Goal: Complete application form: Complete application form

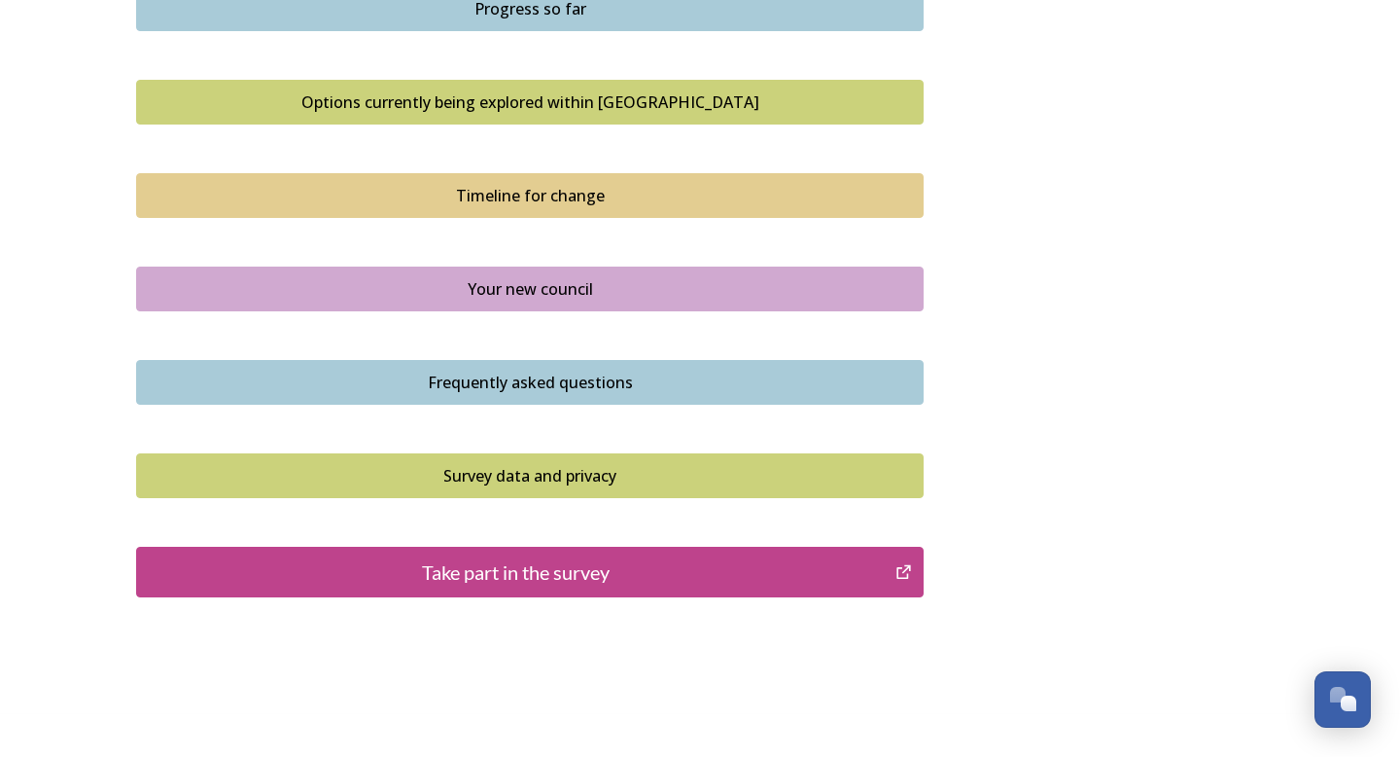
scroll to position [1328, 0]
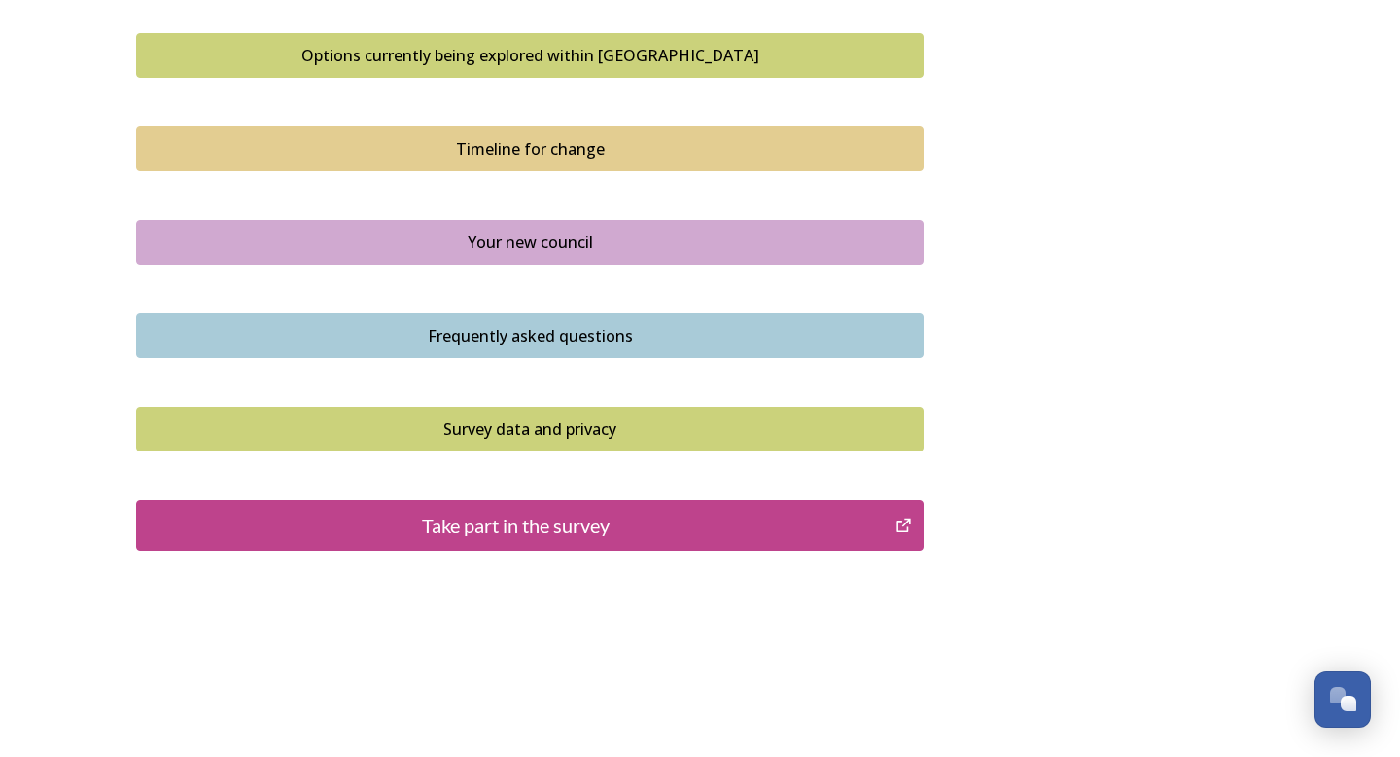
click at [621, 522] on div "Take part in the survey" at bounding box center [516, 525] width 738 height 29
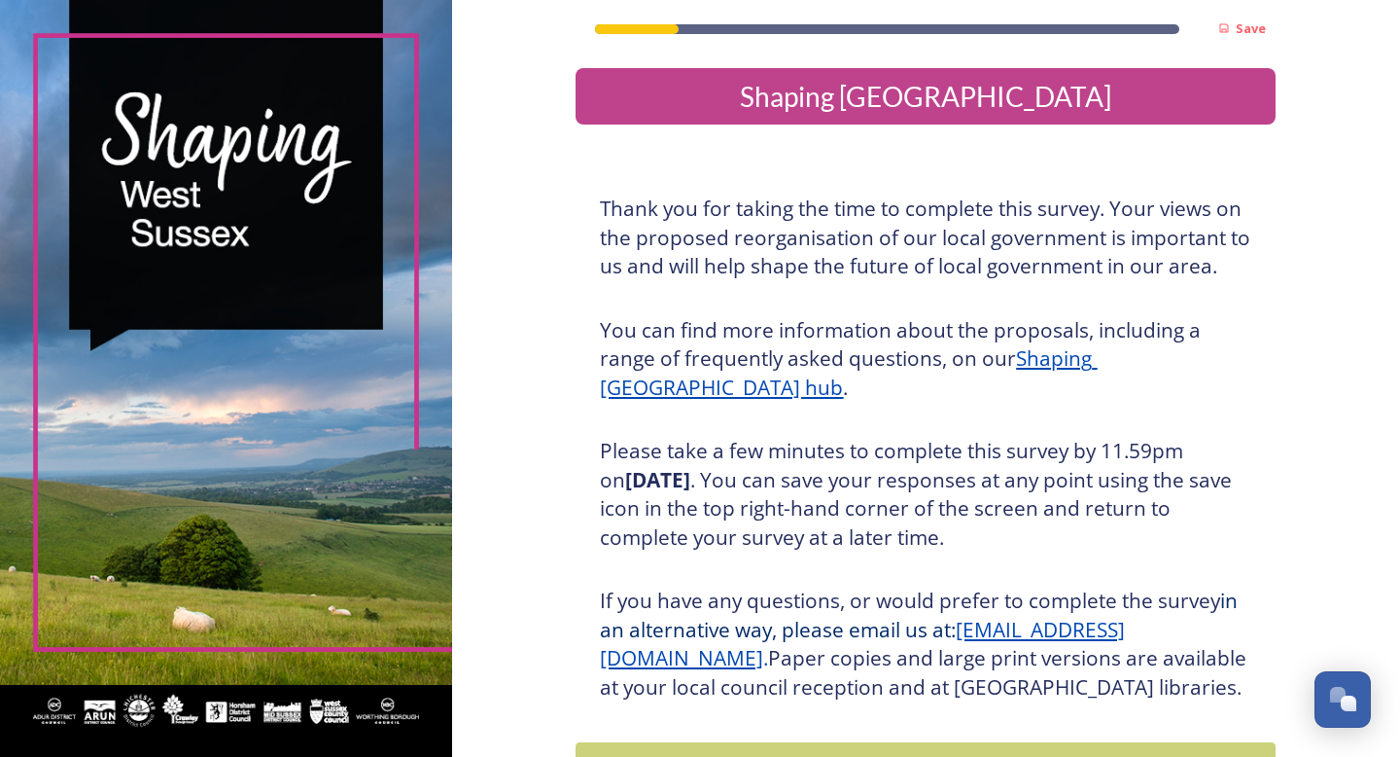
scroll to position [176, 0]
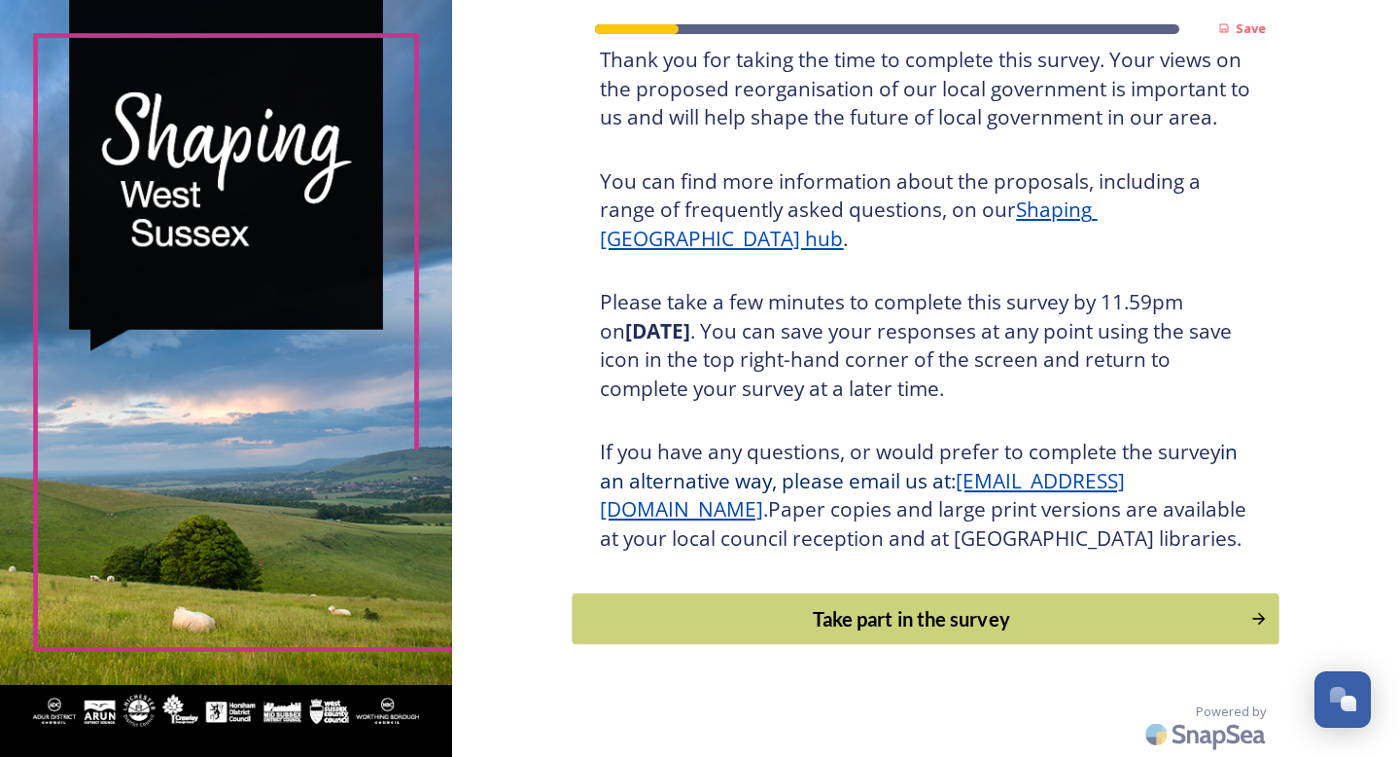
click at [973, 621] on div "Take part in the survey" at bounding box center [912, 618] width 657 height 29
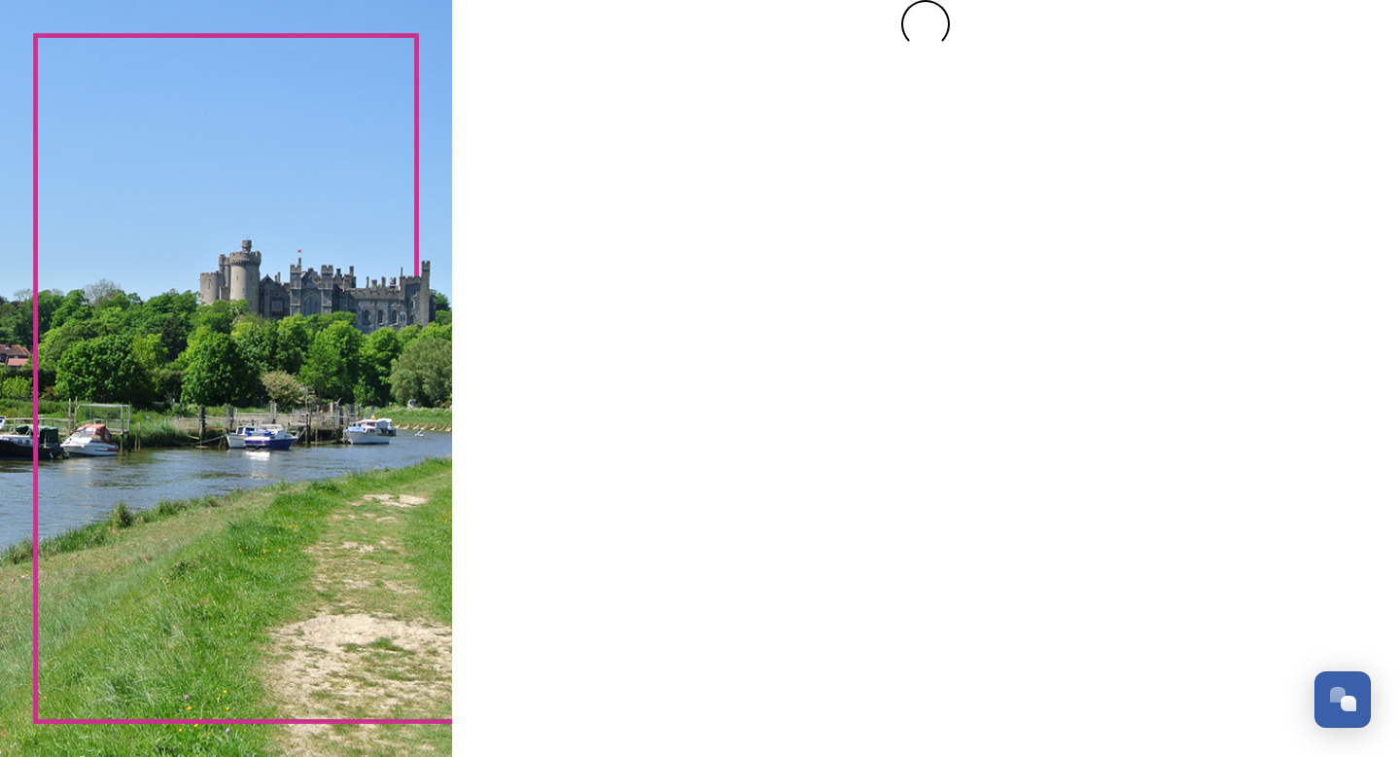
scroll to position [0, 0]
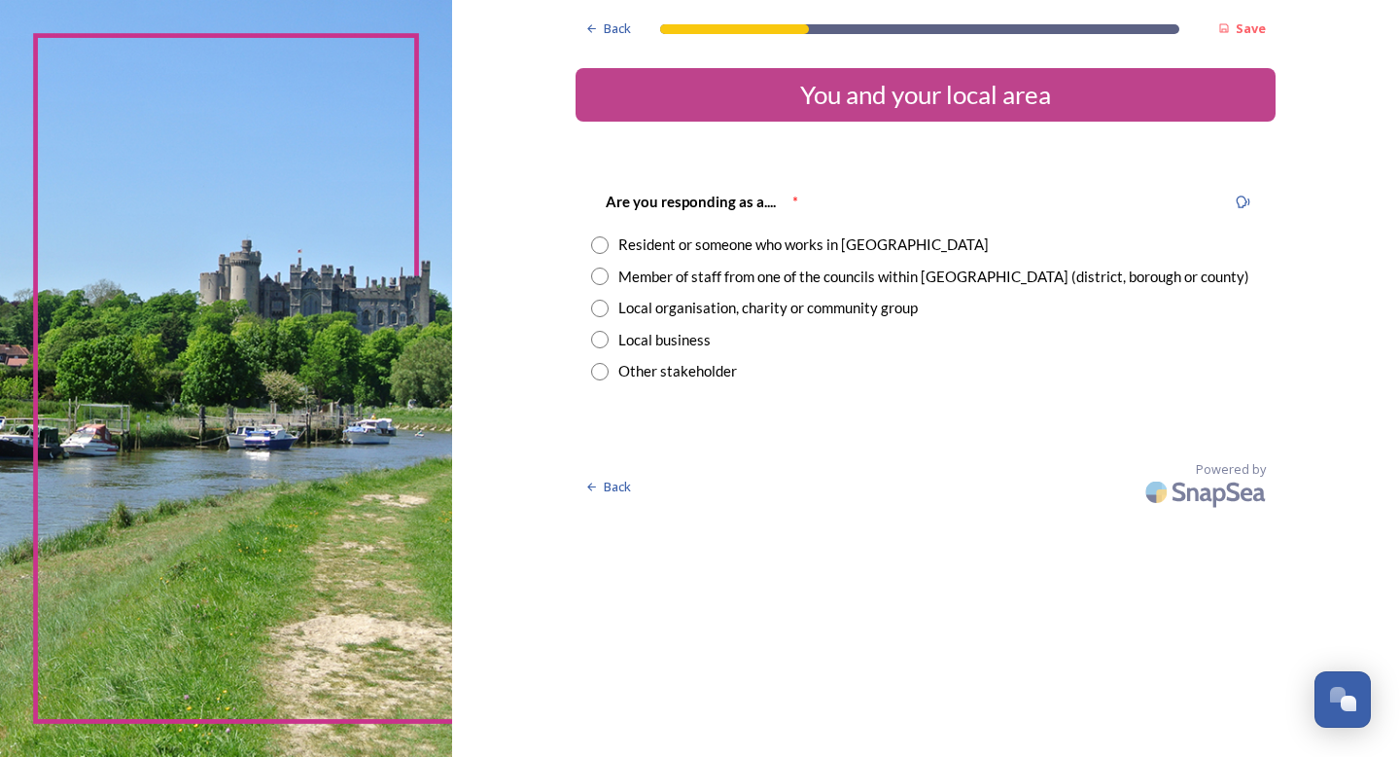
click at [605, 245] on input "radio" at bounding box center [600, 245] width 18 height 18
radio input "true"
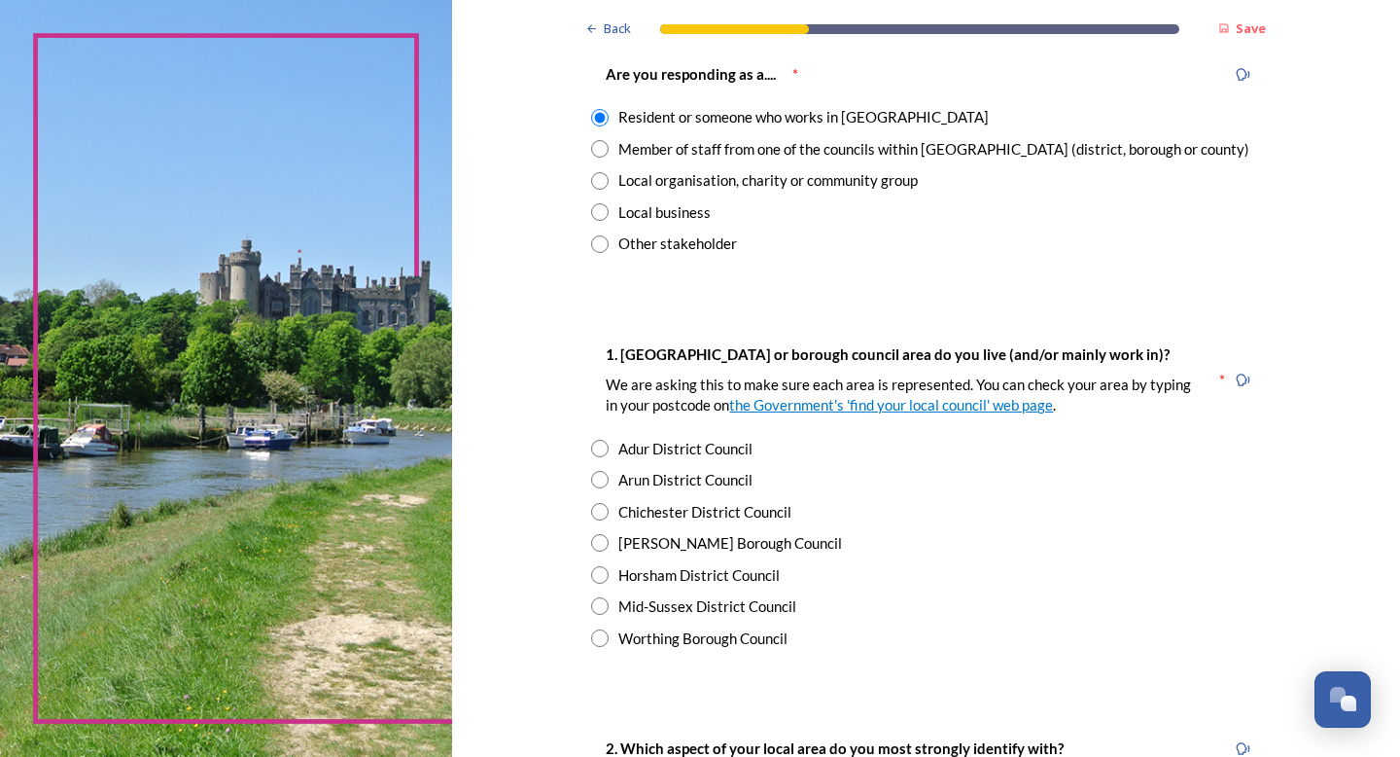
scroll to position [147, 0]
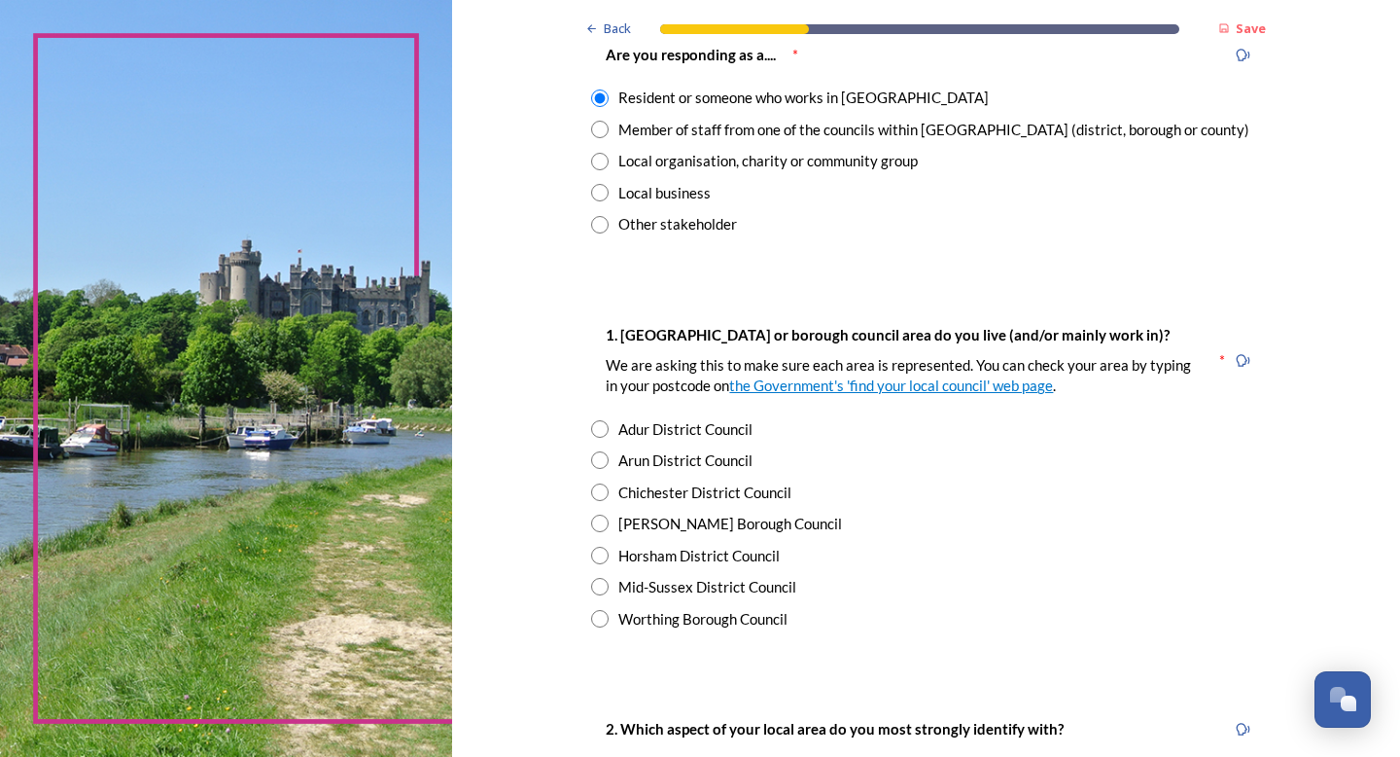
click at [601, 591] on input "radio" at bounding box center [600, 587] width 18 height 18
radio input "true"
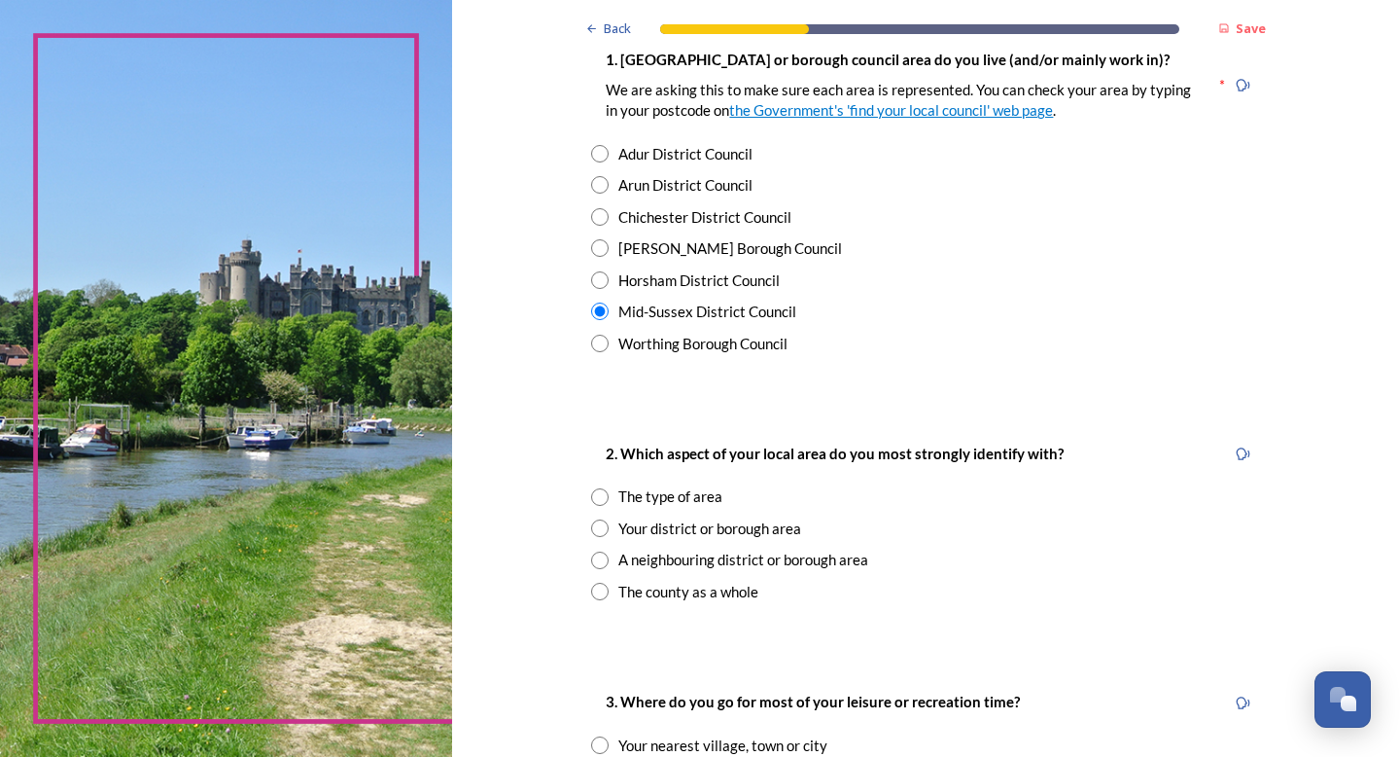
scroll to position [427, 0]
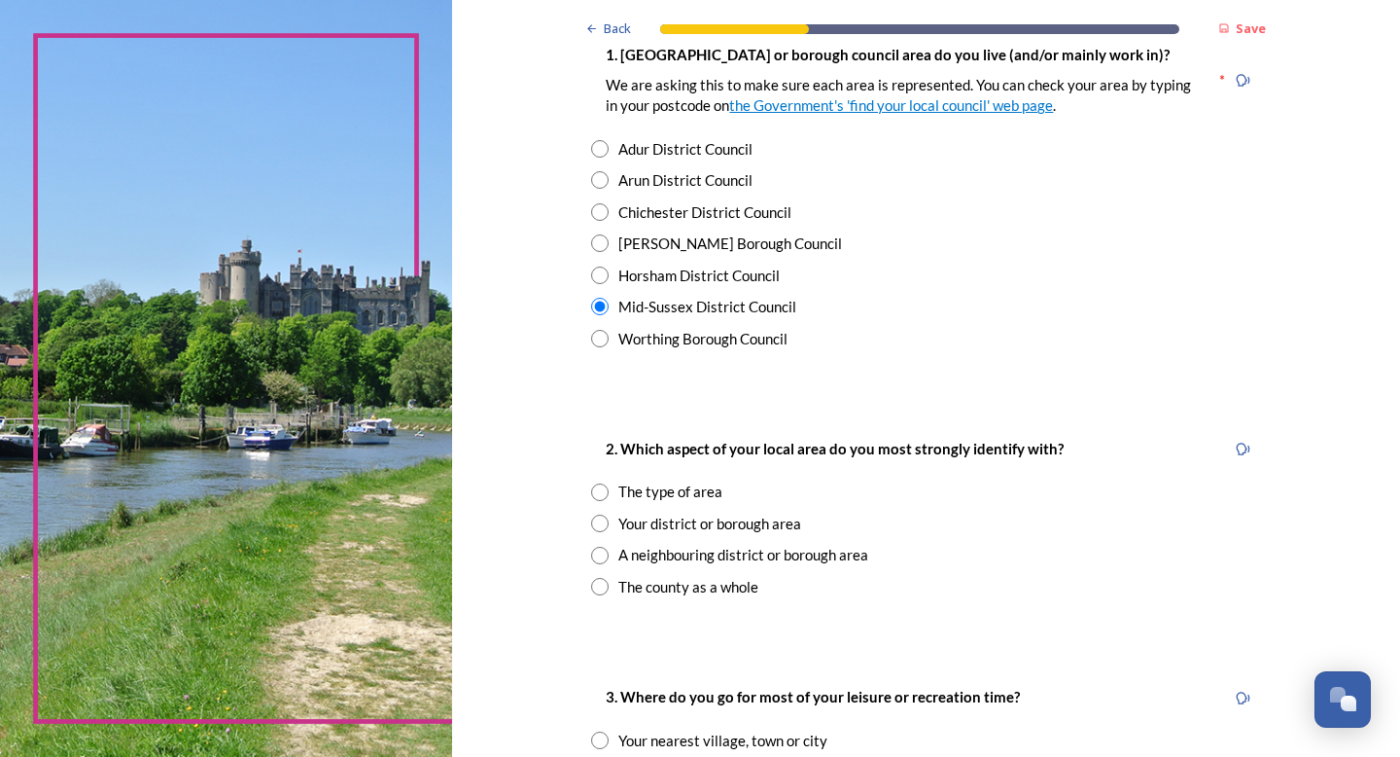
click at [603, 587] on input "radio" at bounding box center [600, 587] width 18 height 18
radio input "true"
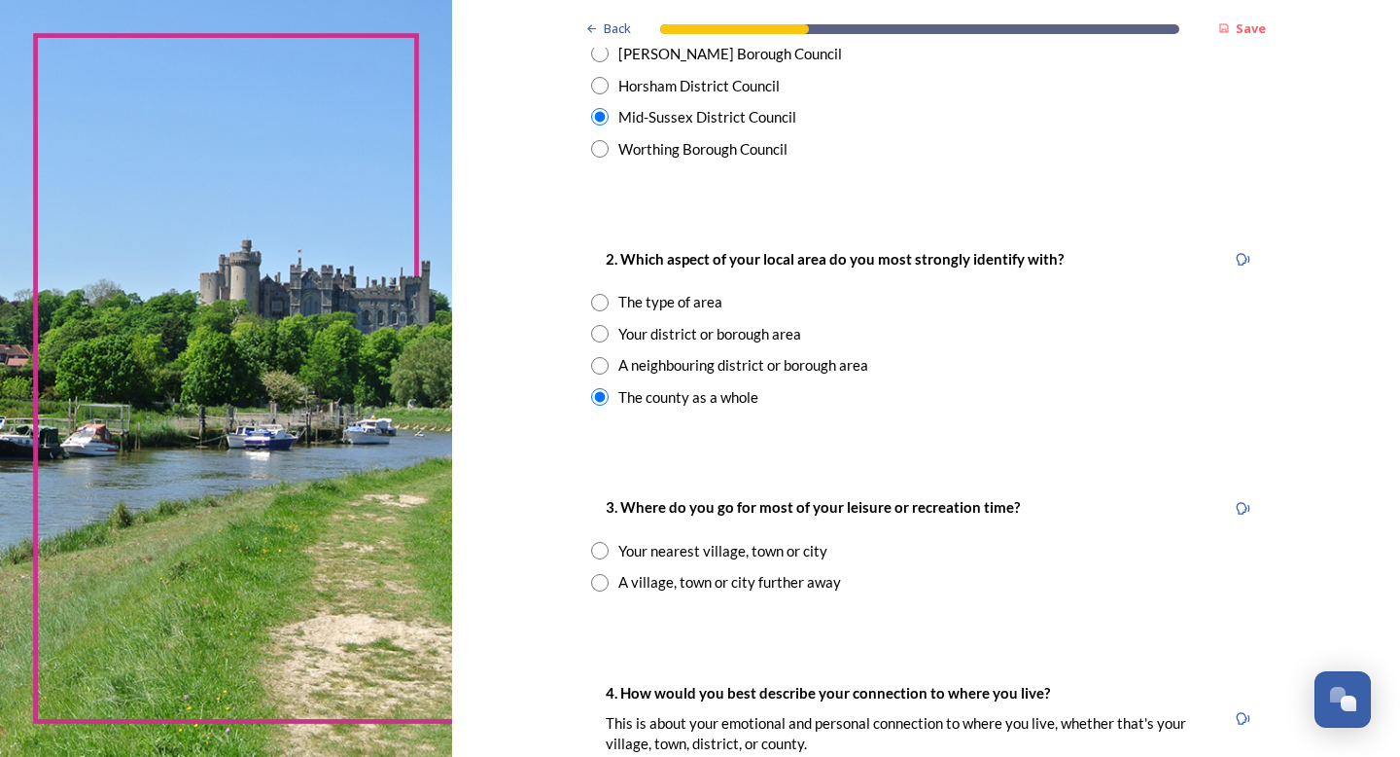
scroll to position [721, 0]
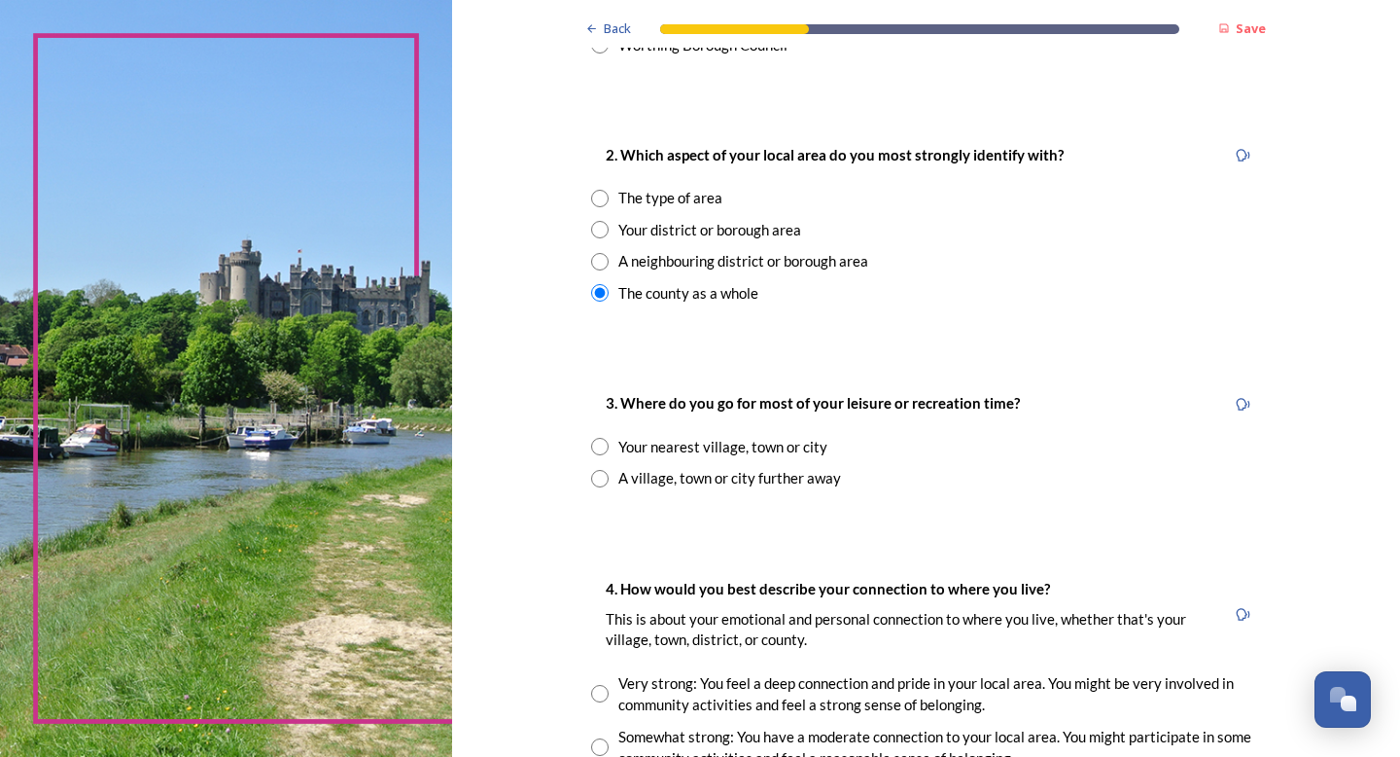
click at [602, 448] on input "radio" at bounding box center [600, 447] width 18 height 18
radio input "true"
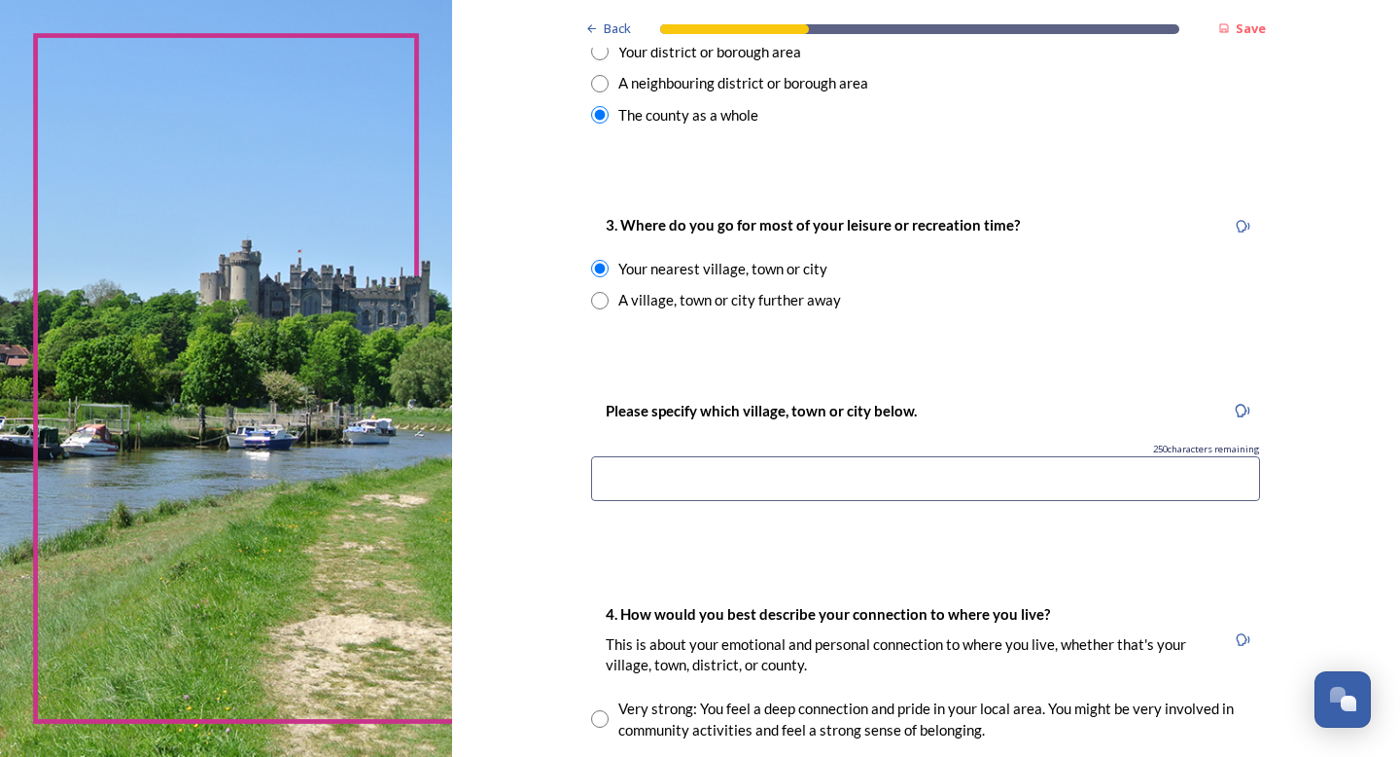
scroll to position [901, 0]
click at [729, 473] on input at bounding box center [925, 476] width 669 height 45
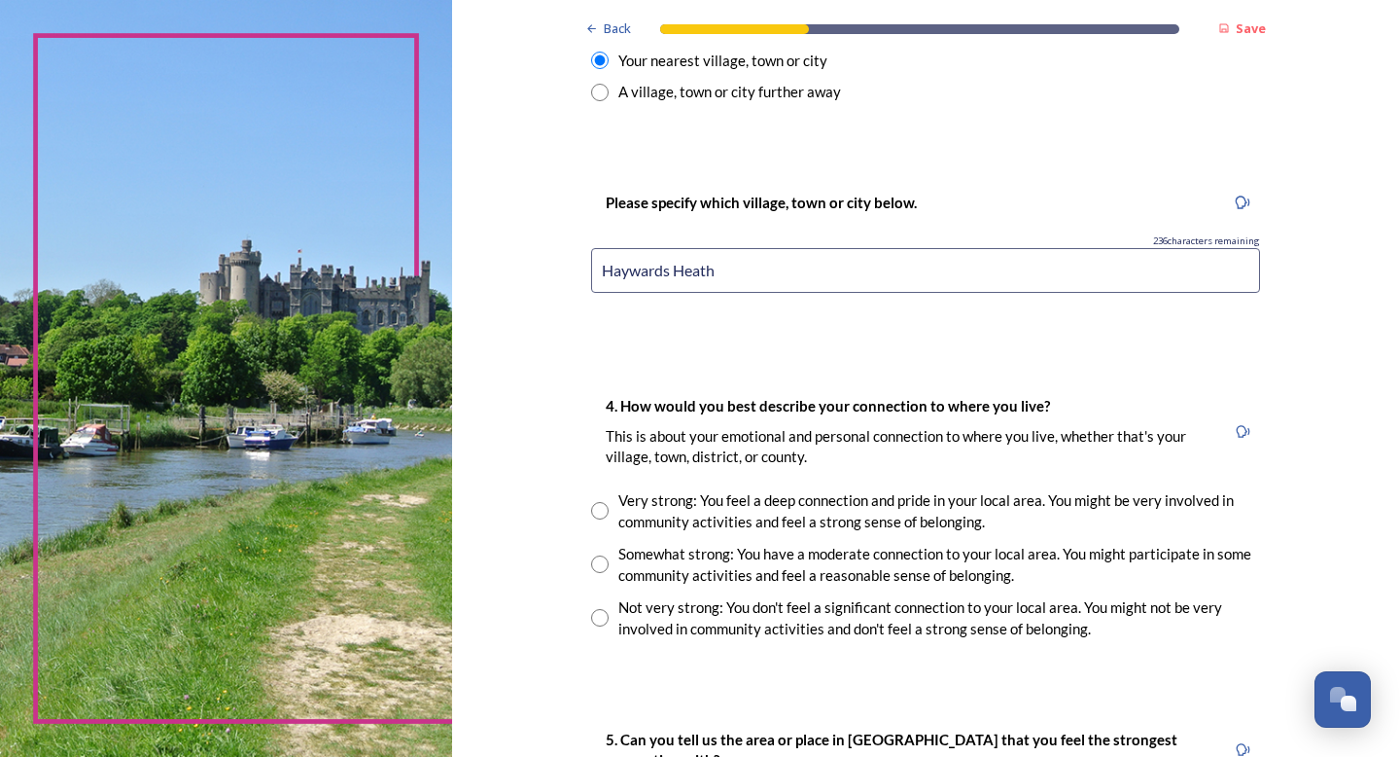
scroll to position [1112, 0]
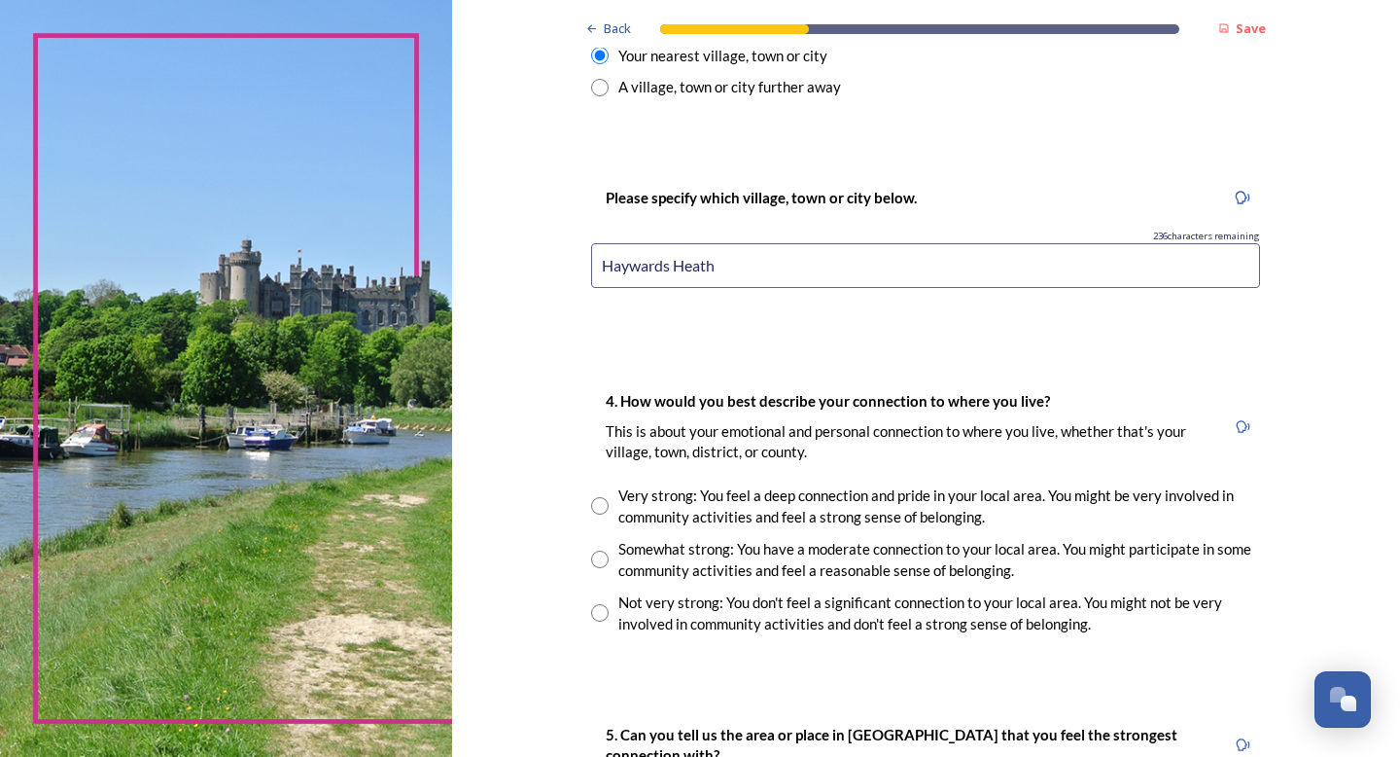
type input "Haywards Heath"
click at [598, 511] on input "radio" at bounding box center [600, 506] width 18 height 18
radio input "true"
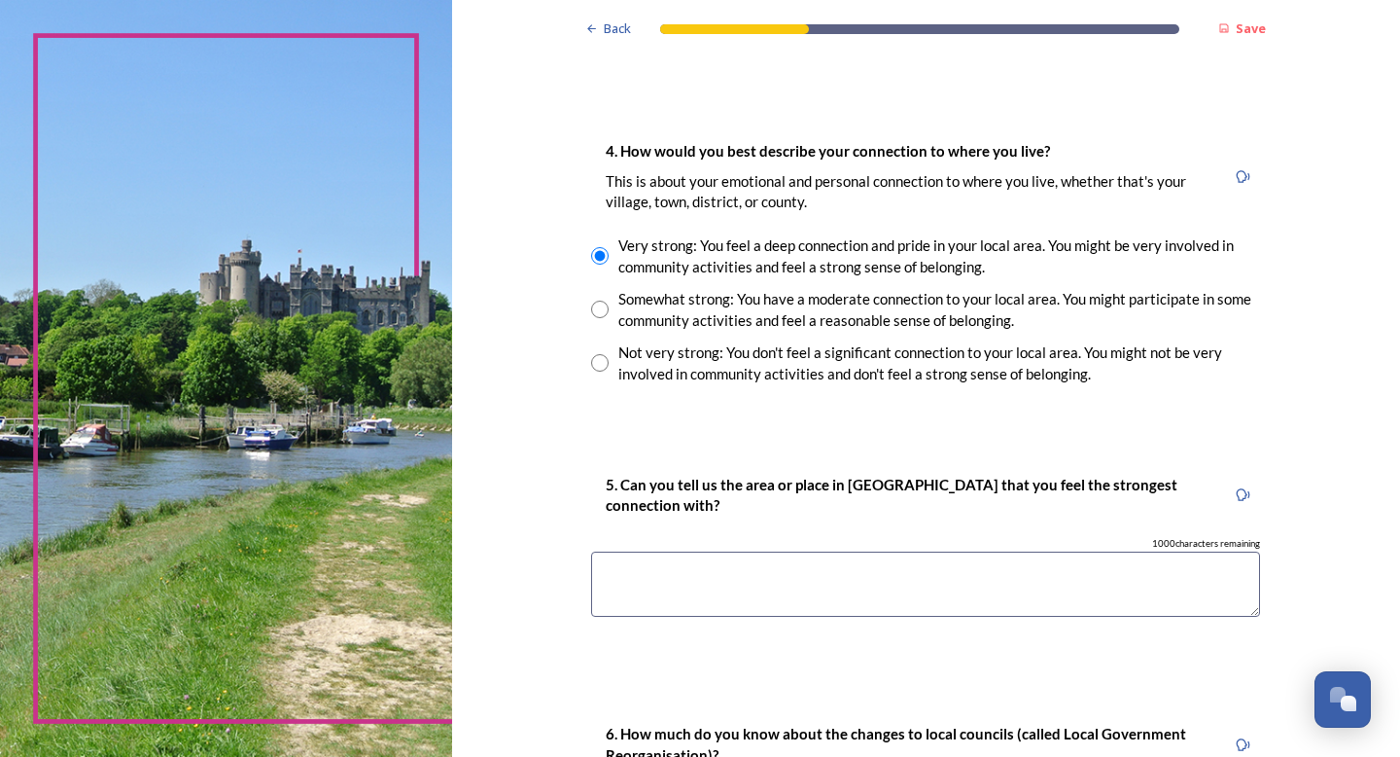
scroll to position [1369, 0]
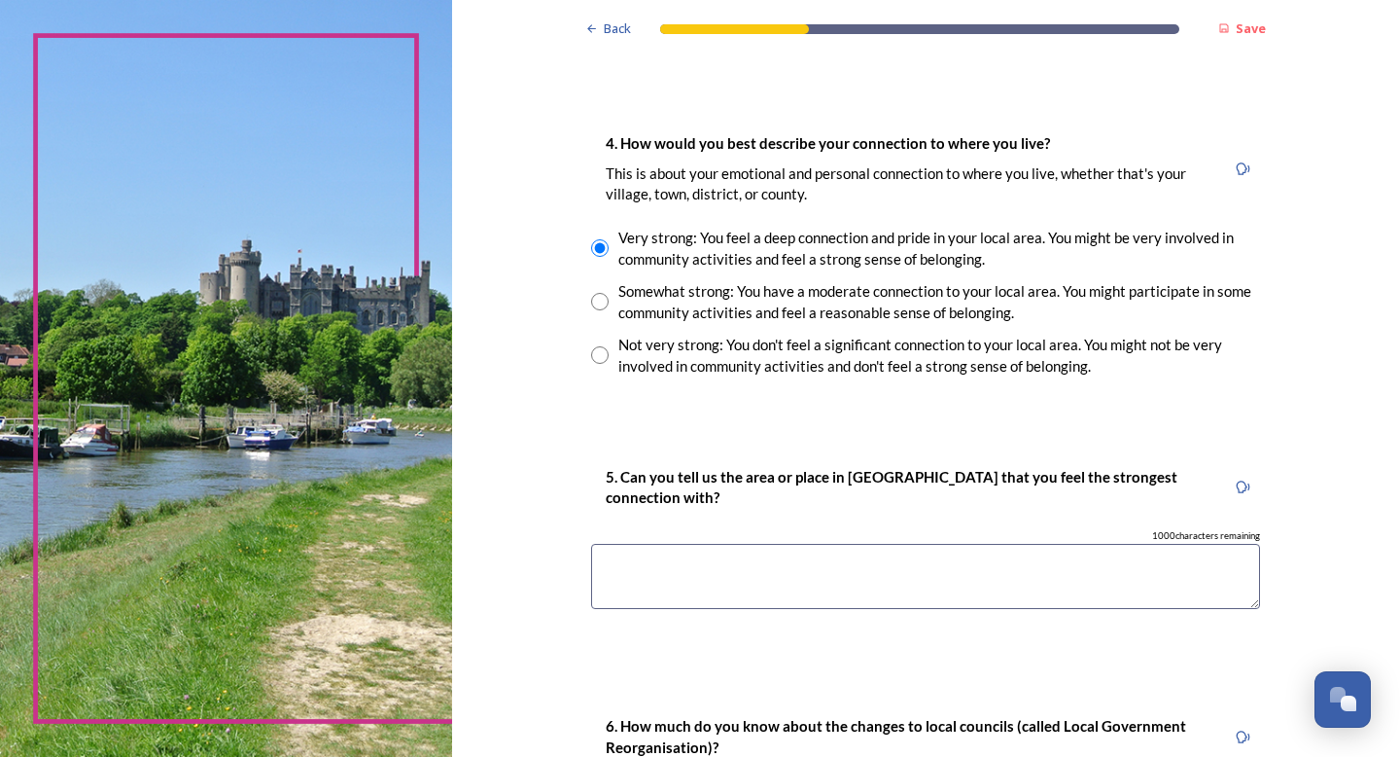
click at [683, 563] on textarea at bounding box center [925, 576] width 669 height 65
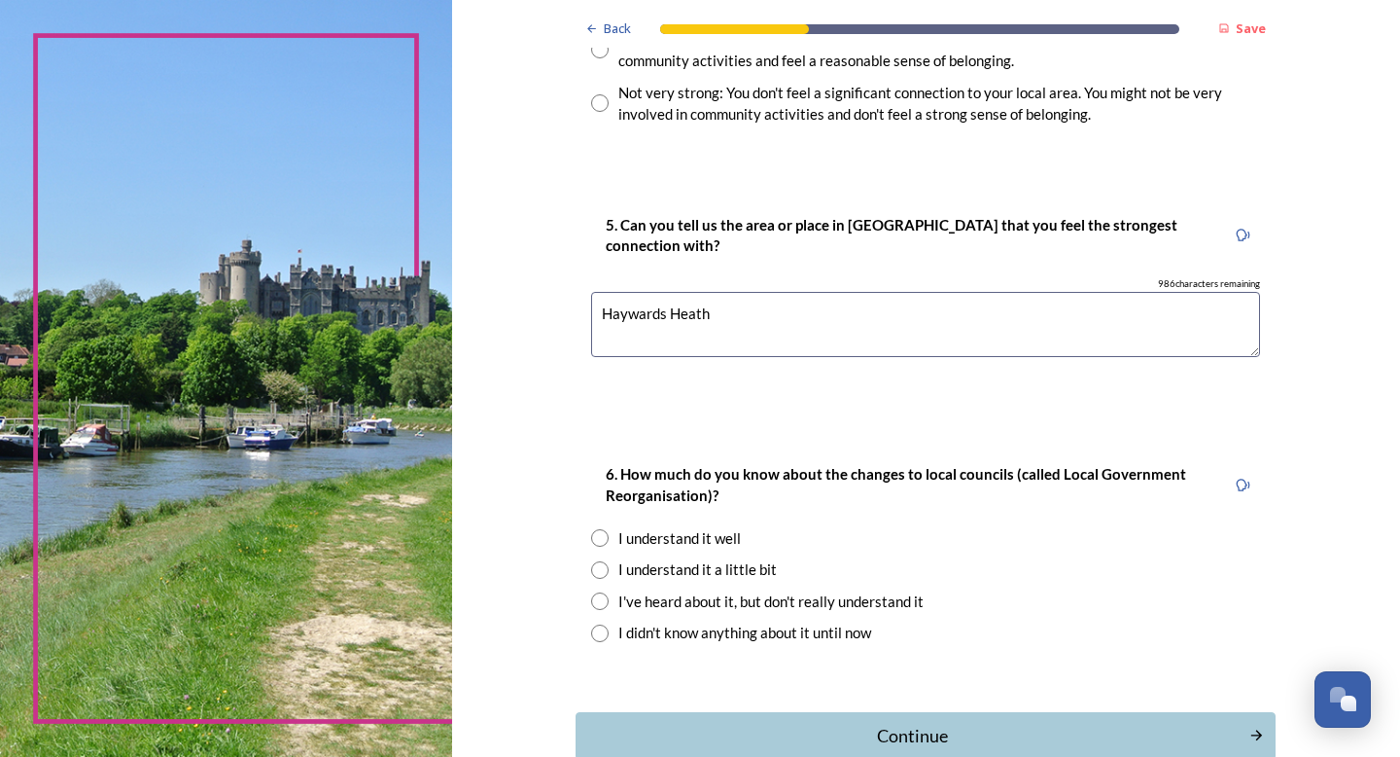
scroll to position [1623, 0]
type textarea "Haywards Heath"
click at [606, 633] on input "radio" at bounding box center [600, 631] width 18 height 18
radio input "true"
click at [1034, 737] on div "Continue" at bounding box center [913, 734] width 658 height 26
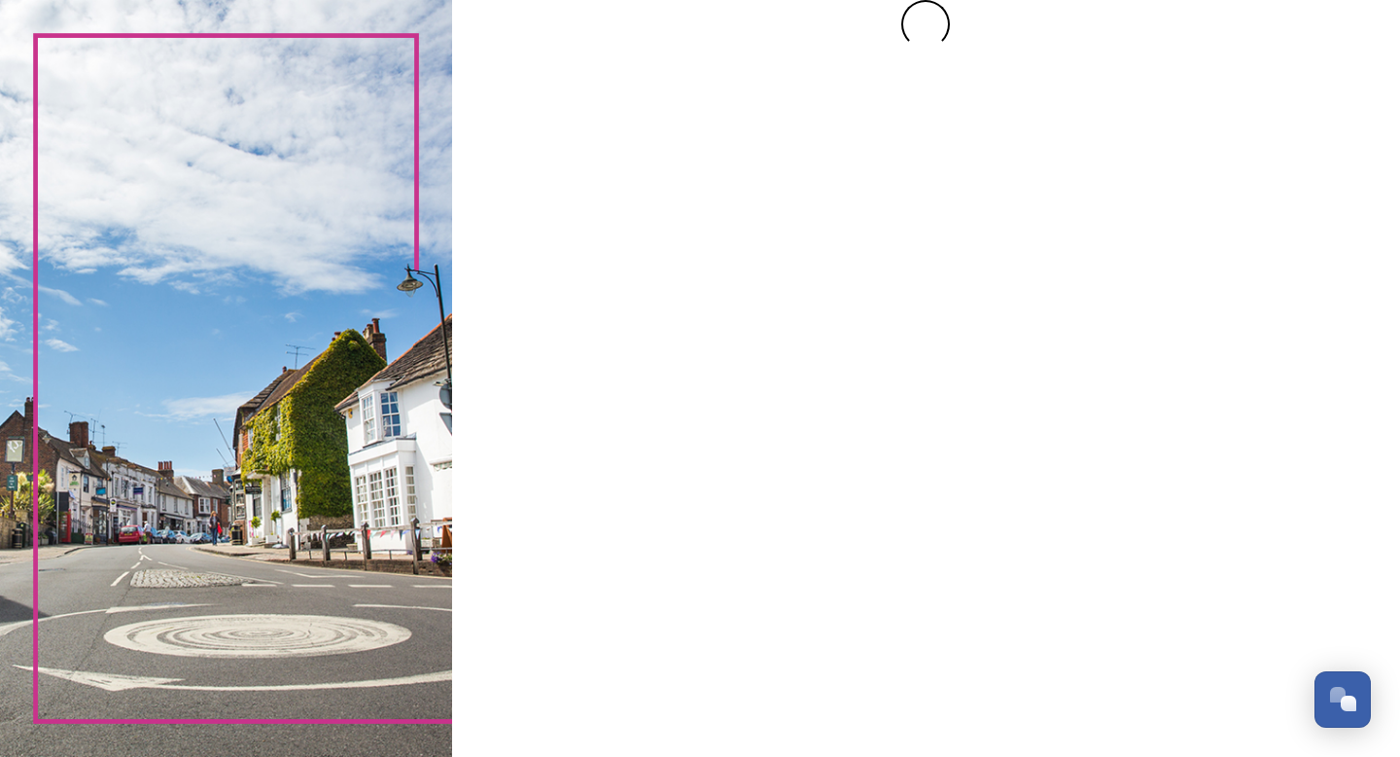
scroll to position [0, 0]
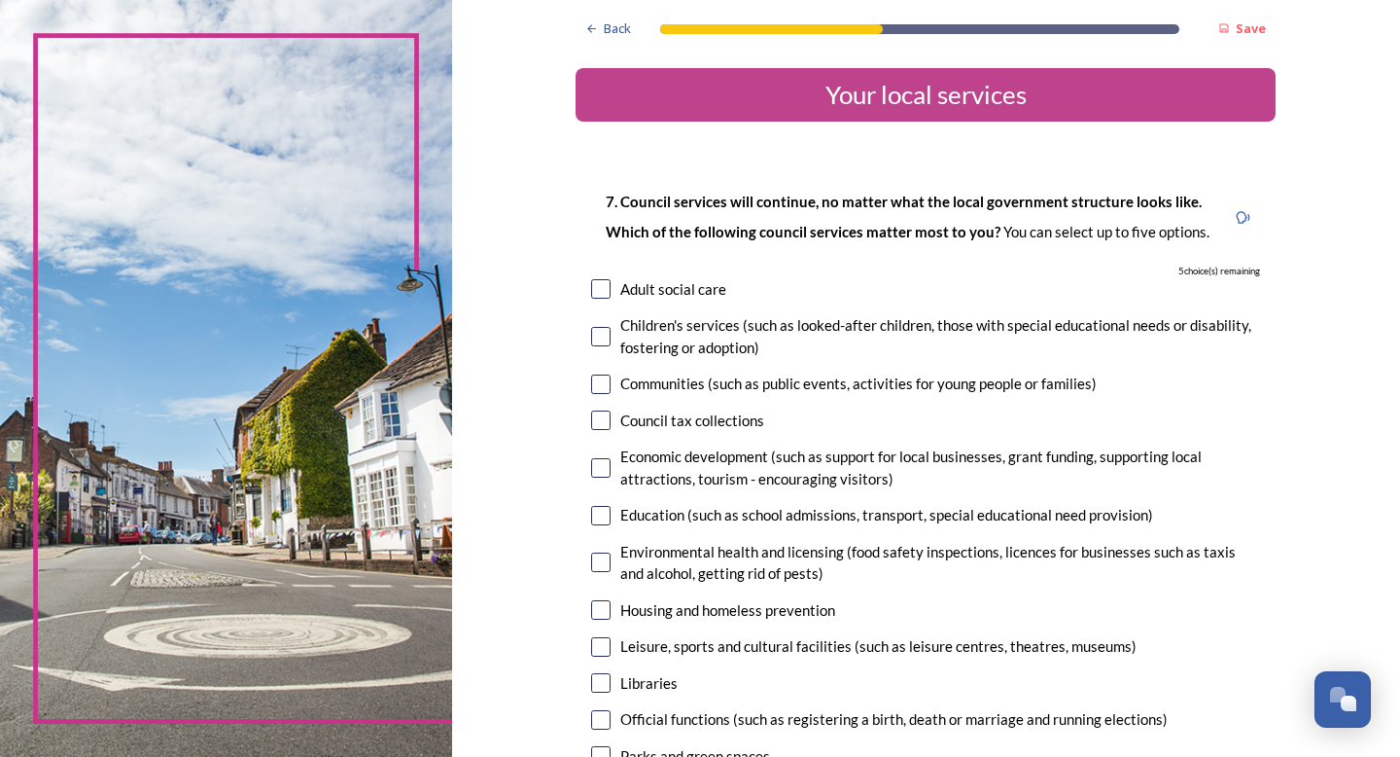
click at [609, 299] on div "Adult social care" at bounding box center [925, 289] width 669 height 22
checkbox input "true"
click at [604, 336] on input "checkbox" at bounding box center [600, 336] width 19 height 19
checkbox input "true"
click at [599, 393] on div "Communities (such as public events, activities for young people or families)" at bounding box center [925, 383] width 669 height 22
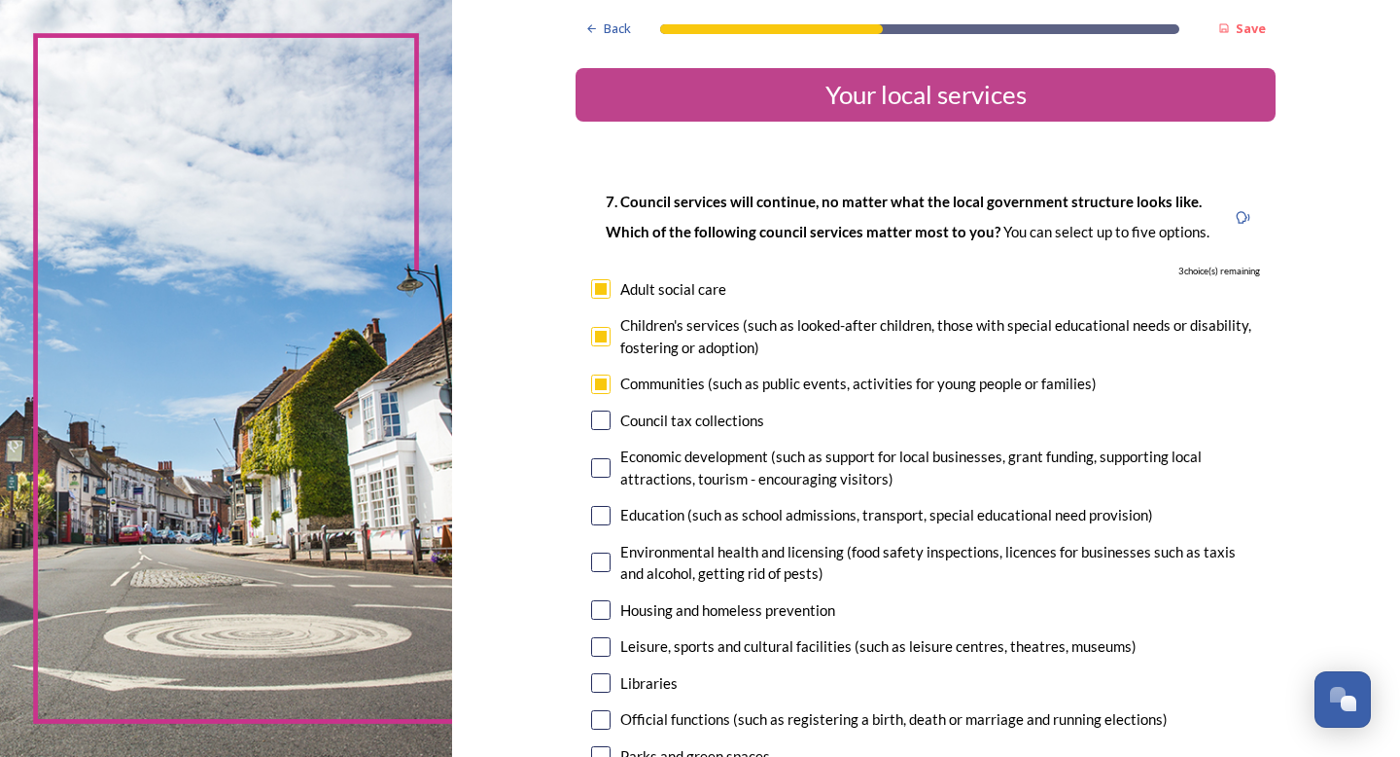
checkbox input "true"
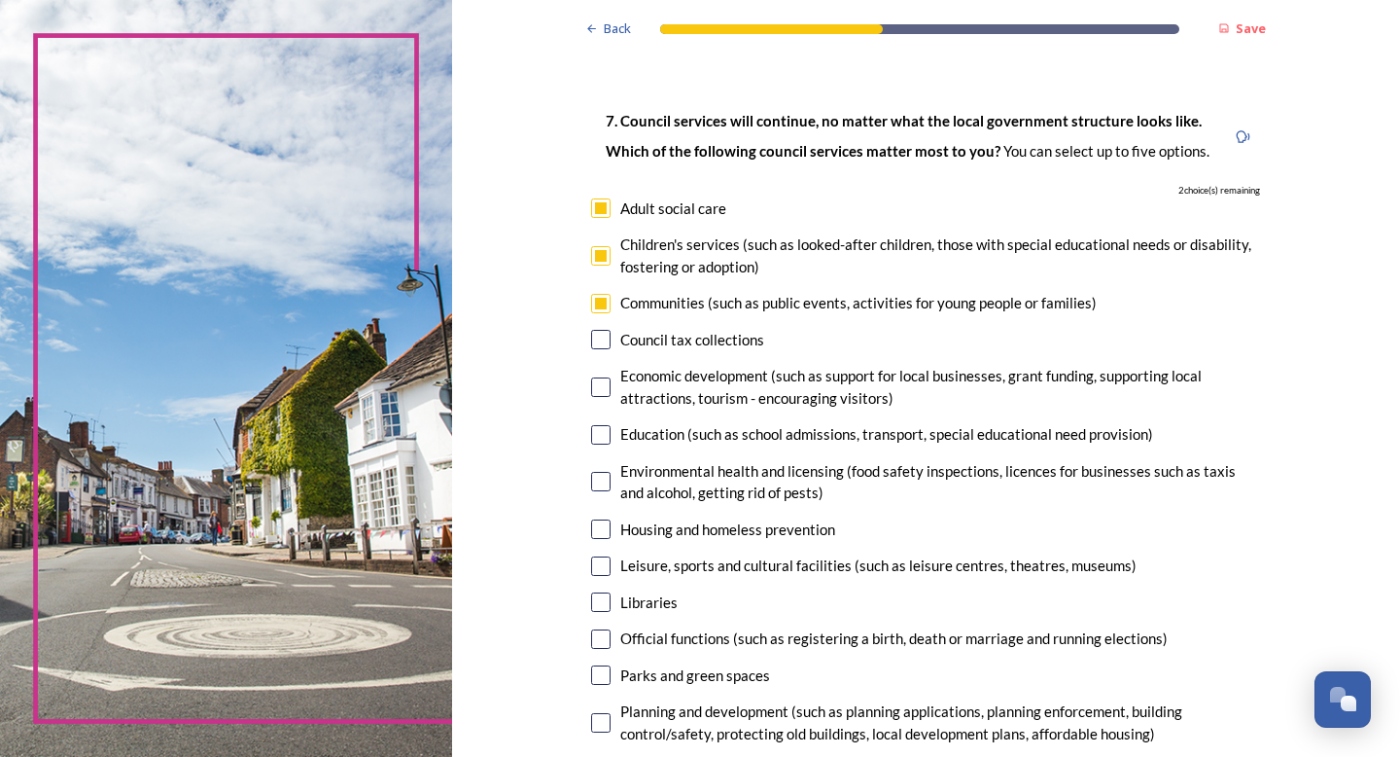
scroll to position [88, 0]
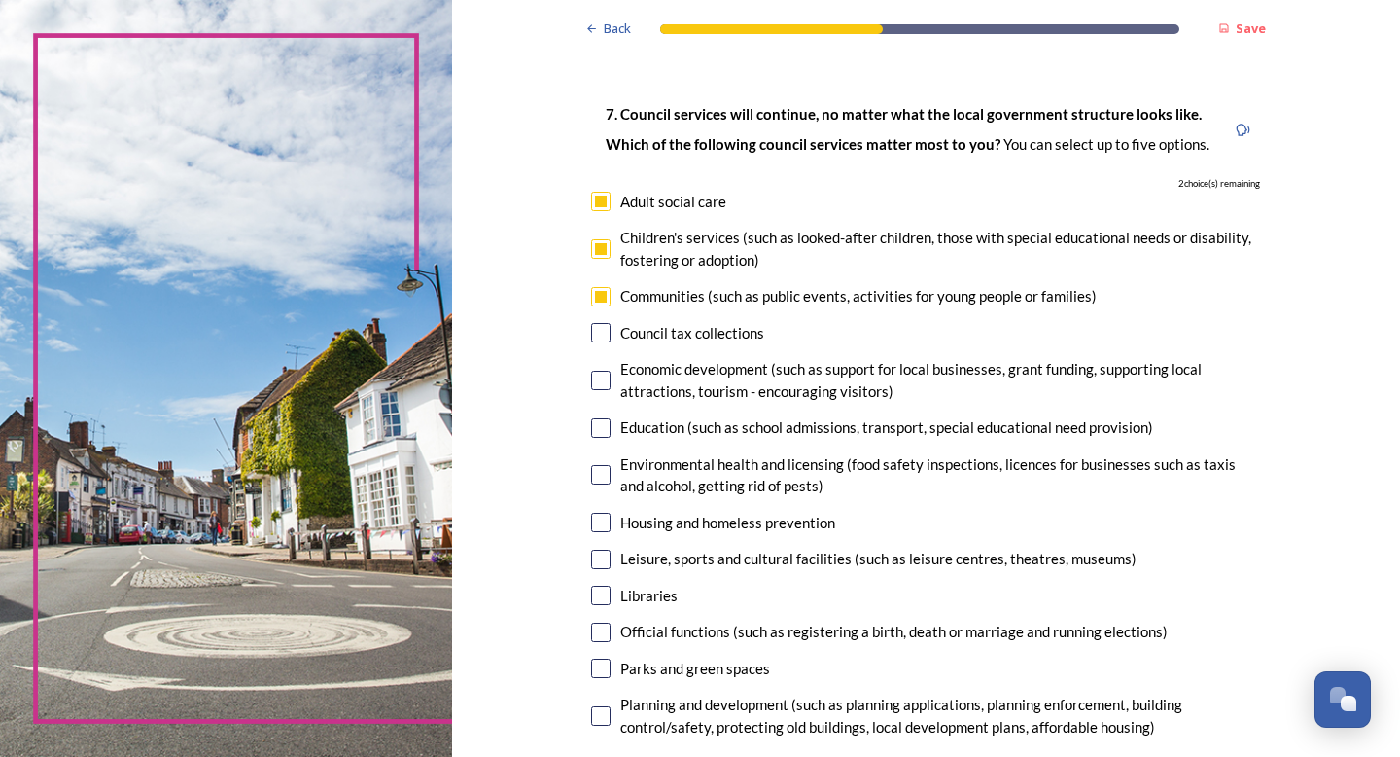
click at [603, 433] on input "checkbox" at bounding box center [600, 427] width 19 height 19
checkbox input "true"
click at [607, 523] on input "checkbox" at bounding box center [600, 522] width 19 height 19
checkbox input "true"
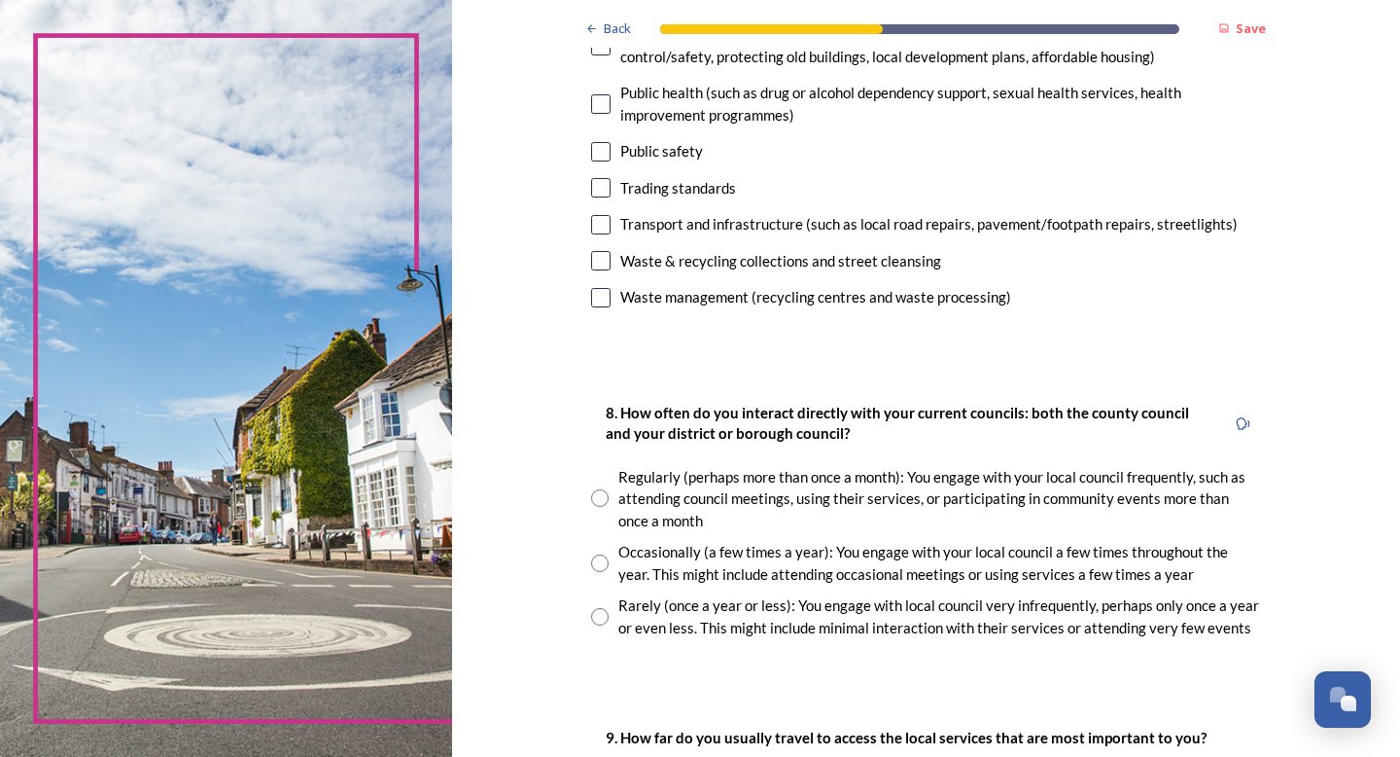
scroll to position [759, 0]
click at [601, 616] on input "radio" at bounding box center [600, 616] width 18 height 18
radio input "true"
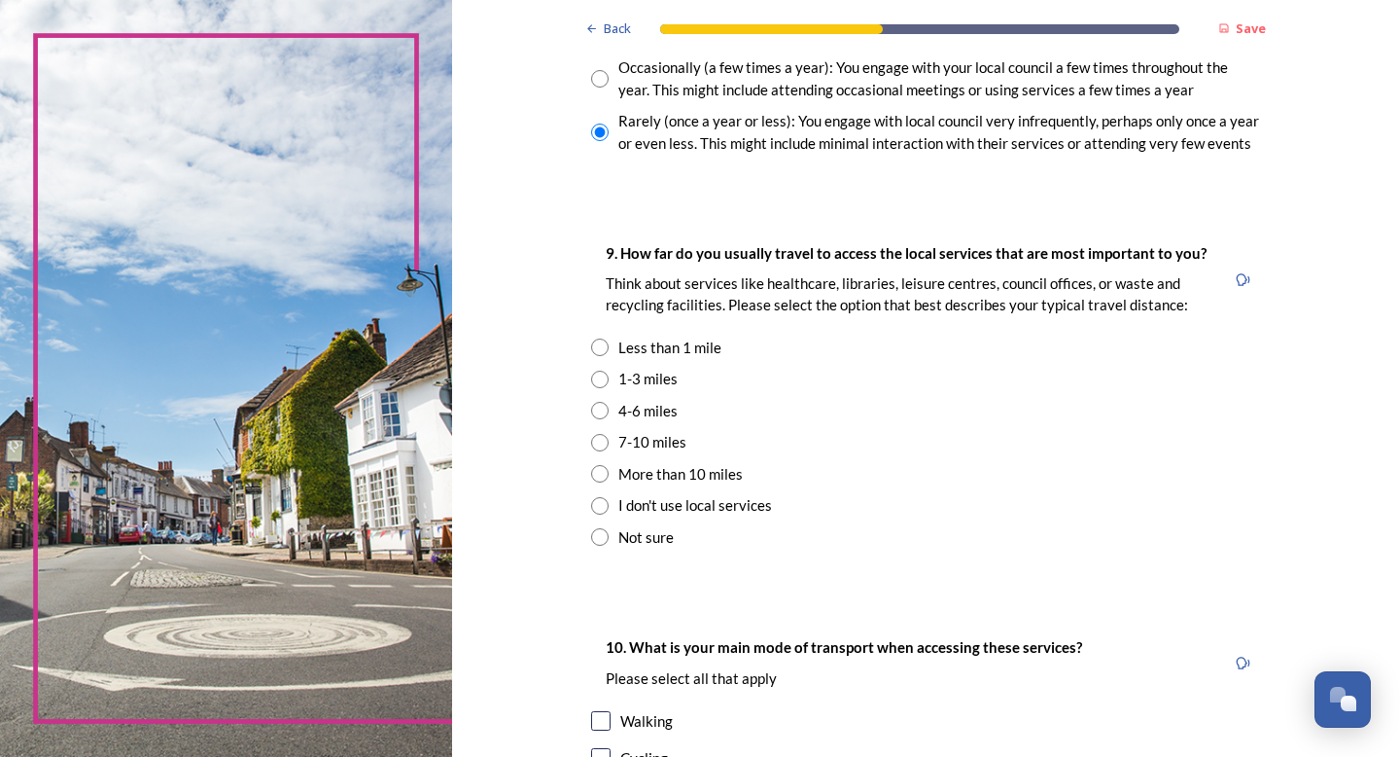
scroll to position [1254, 0]
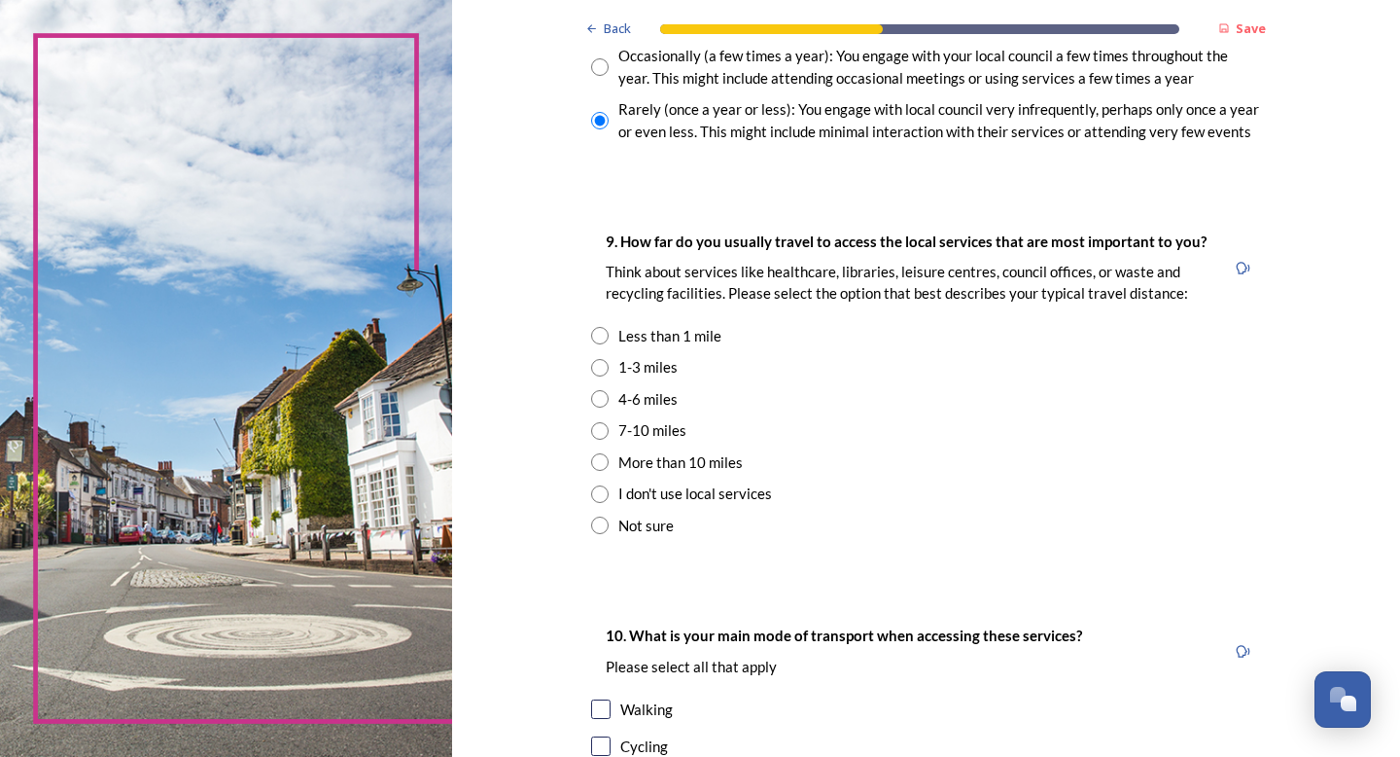
click at [608, 467] on input "radio" at bounding box center [600, 462] width 18 height 18
radio input "true"
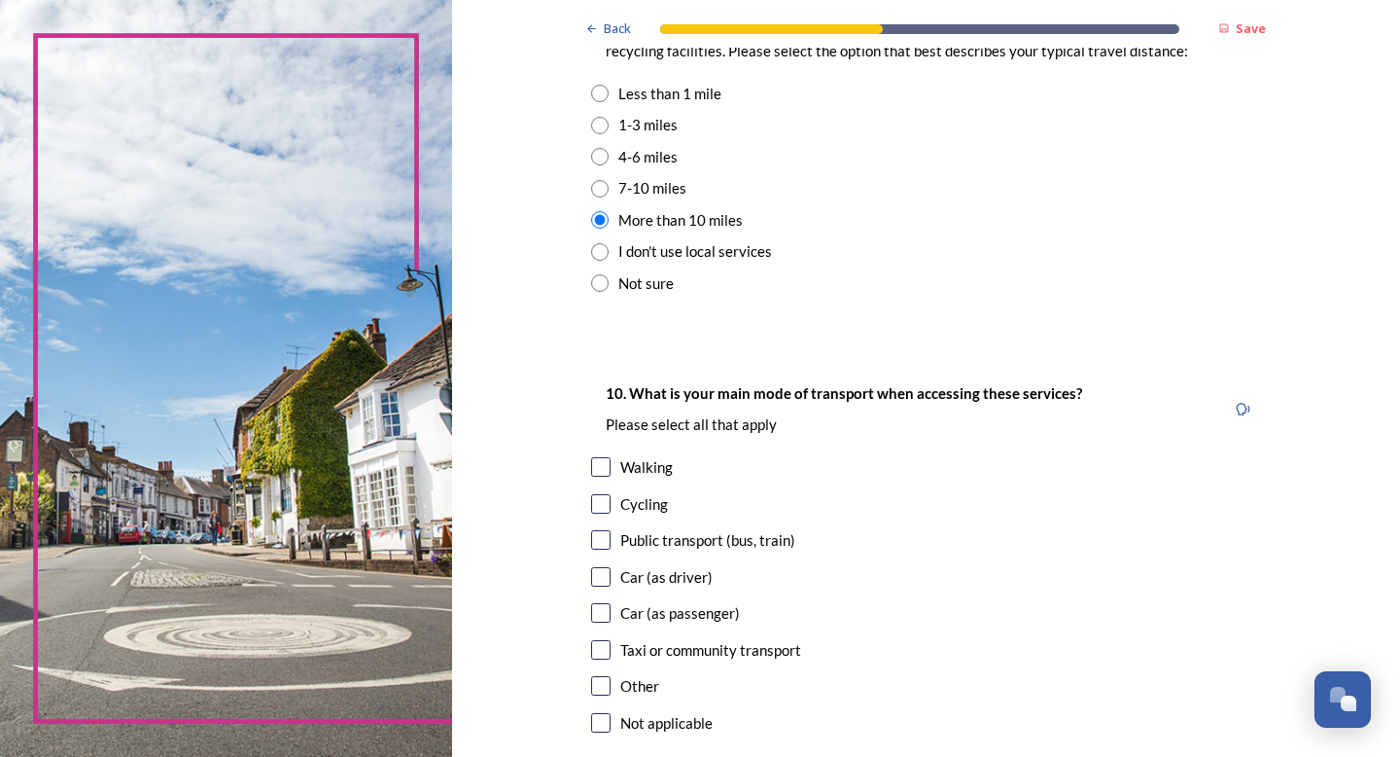
scroll to position [1498, 0]
click at [600, 566] on input "checkbox" at bounding box center [600, 574] width 19 height 19
checkbox input "true"
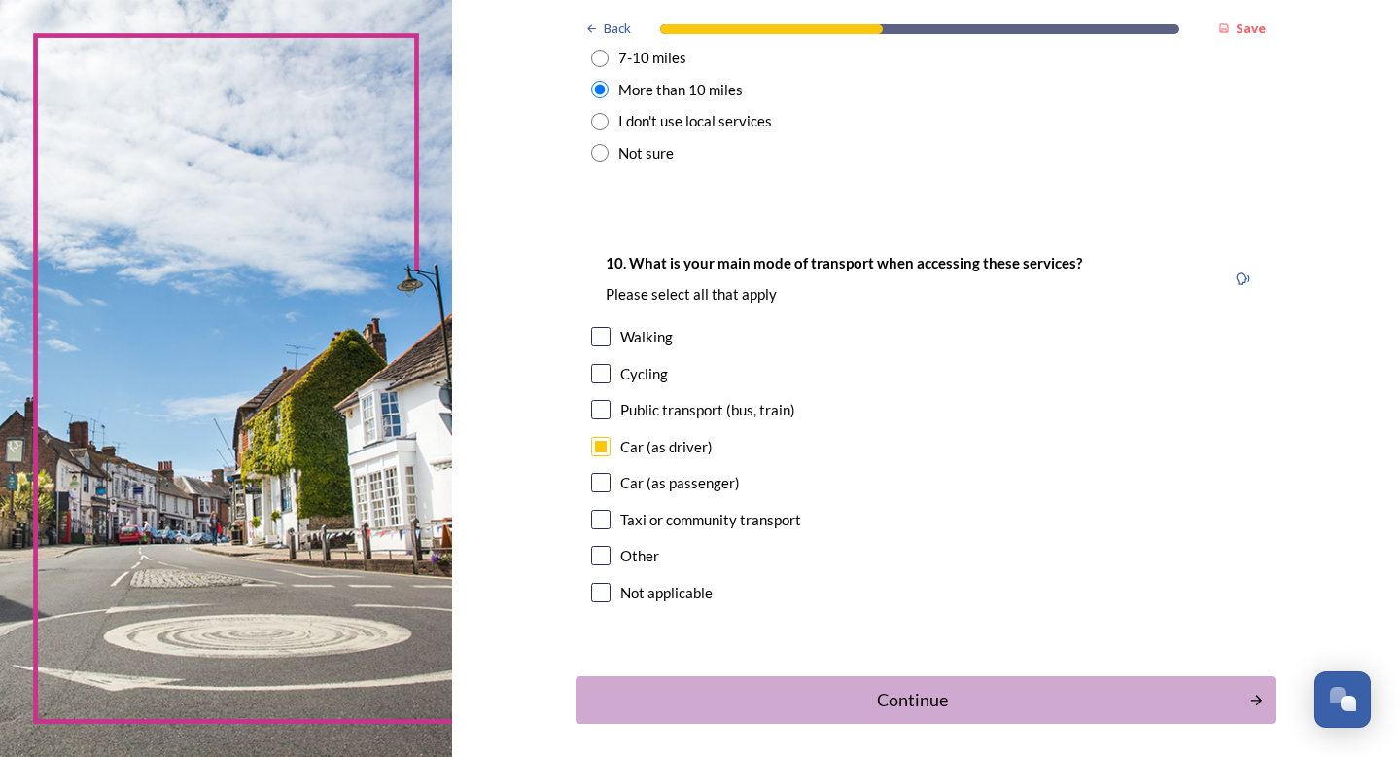
scroll to position [1705, 0]
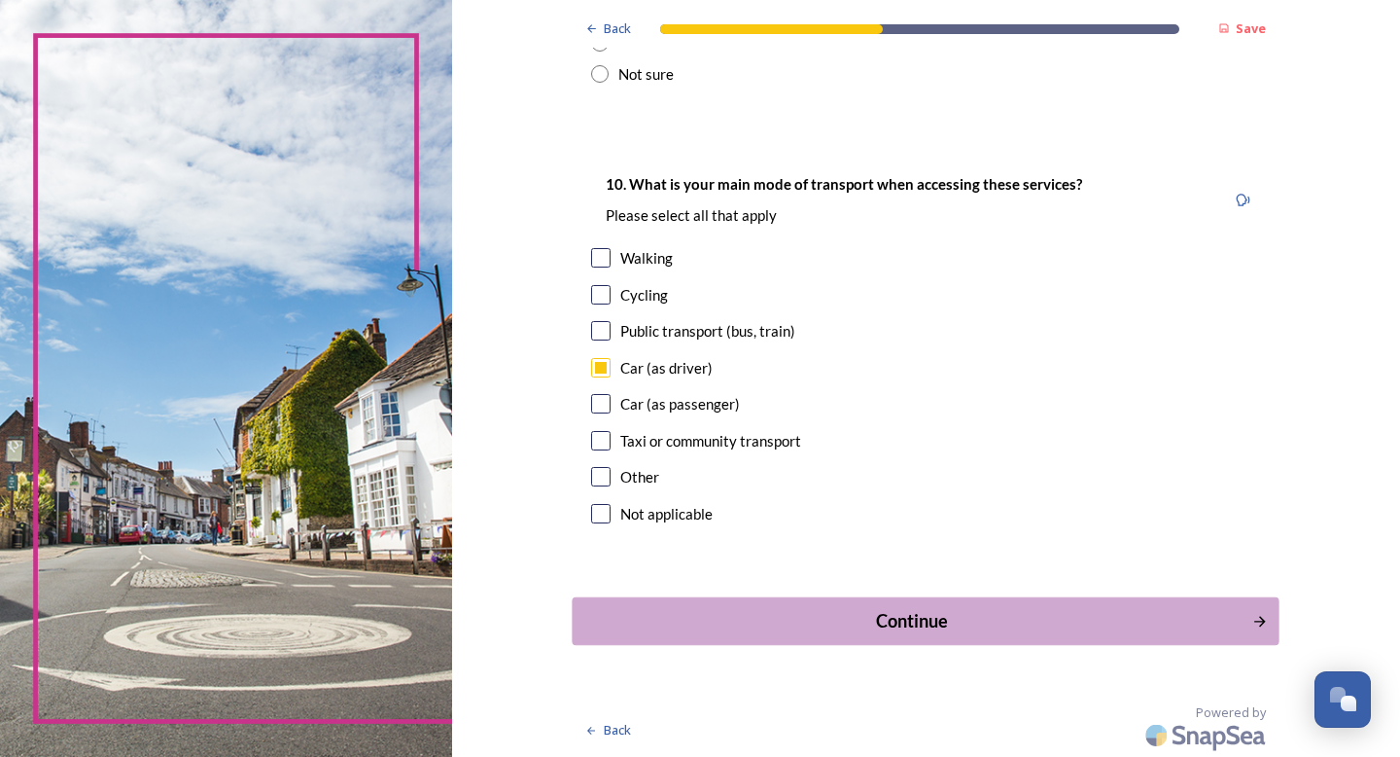
click at [974, 624] on div "Continue" at bounding box center [913, 621] width 658 height 26
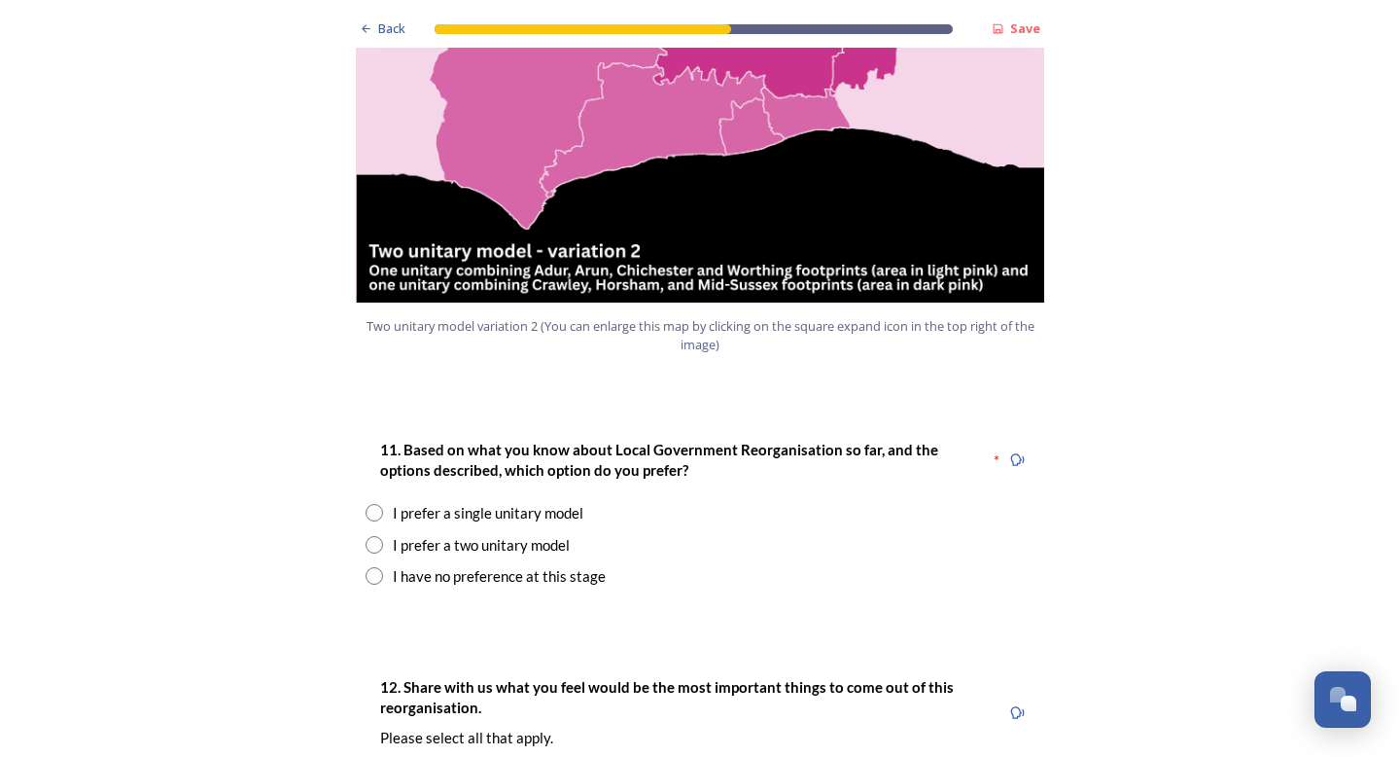
scroll to position [2250, 0]
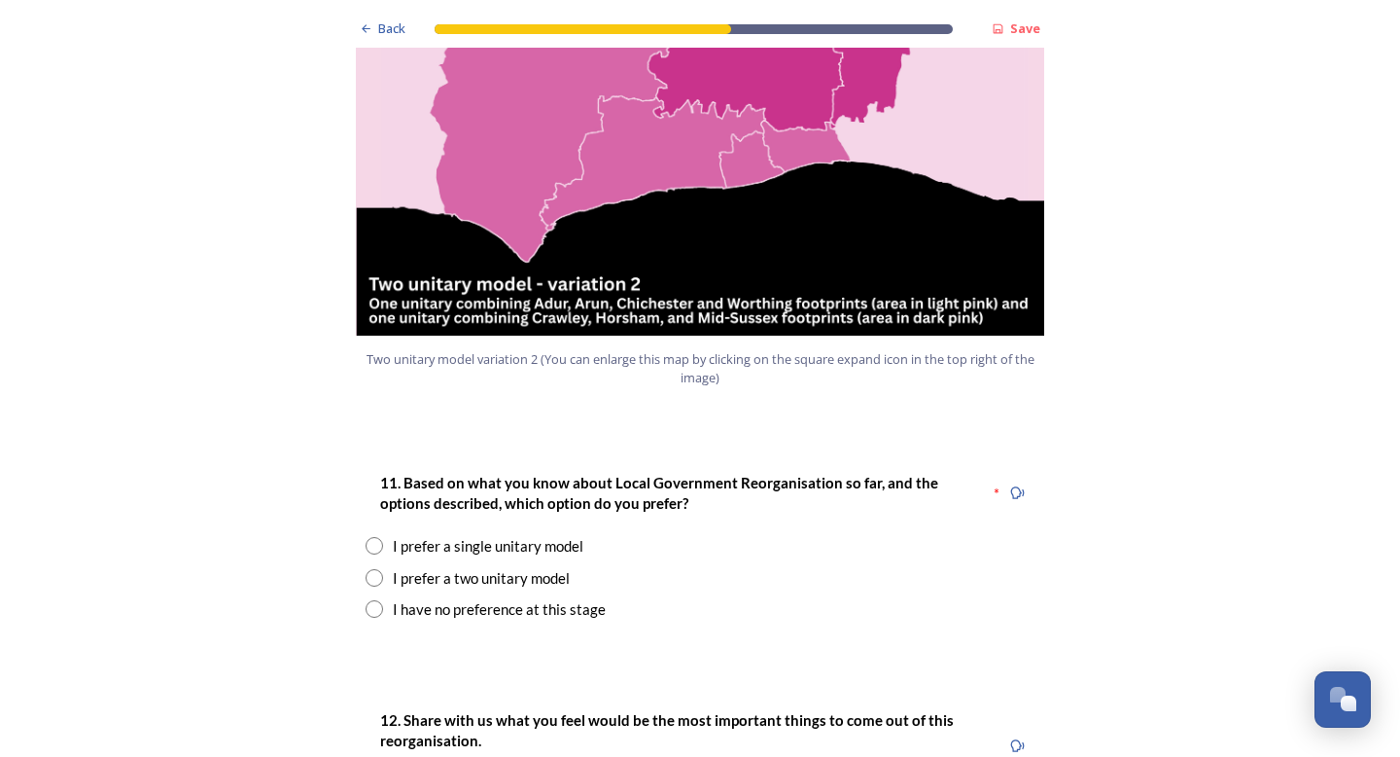
click at [371, 600] on input "radio" at bounding box center [375, 609] width 18 height 18
radio input "true"
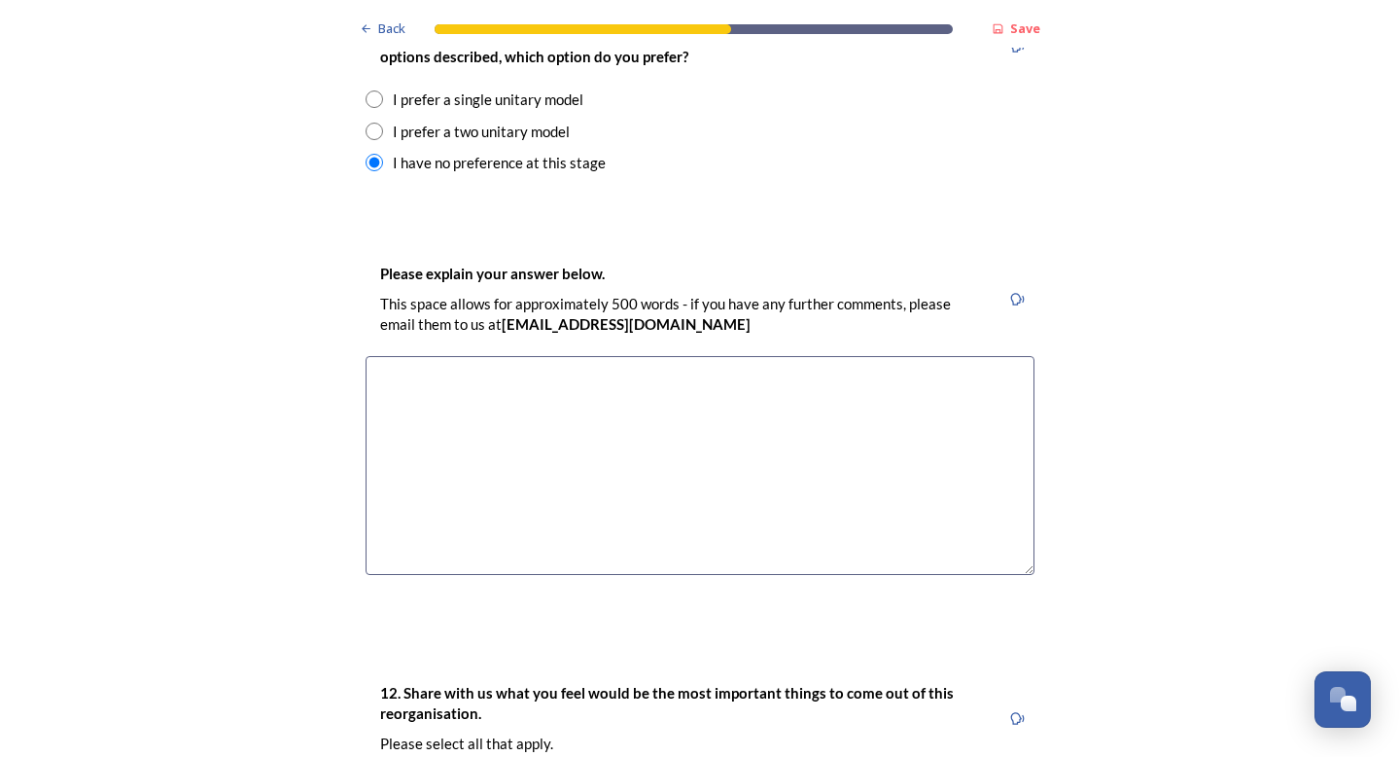
scroll to position [2700, 0]
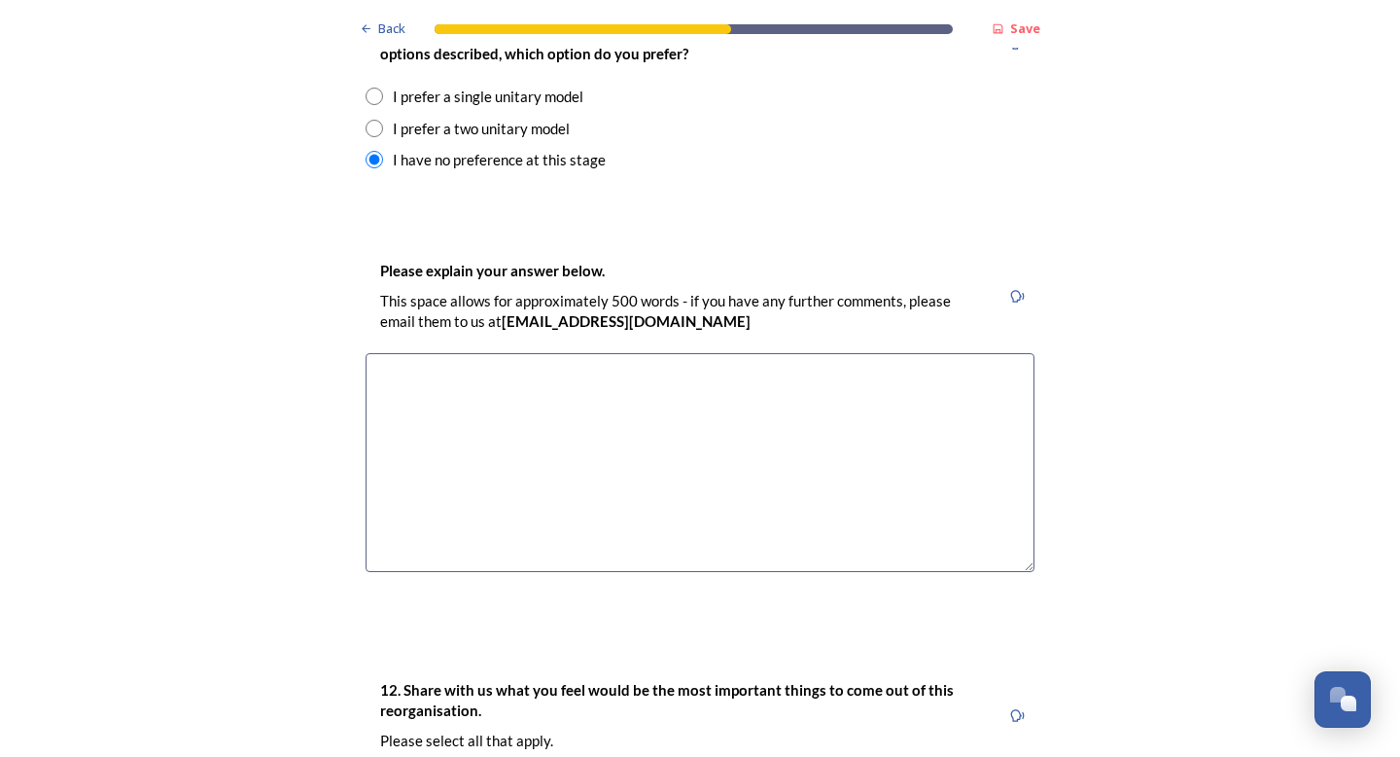
click at [440, 387] on textarea at bounding box center [700, 462] width 669 height 219
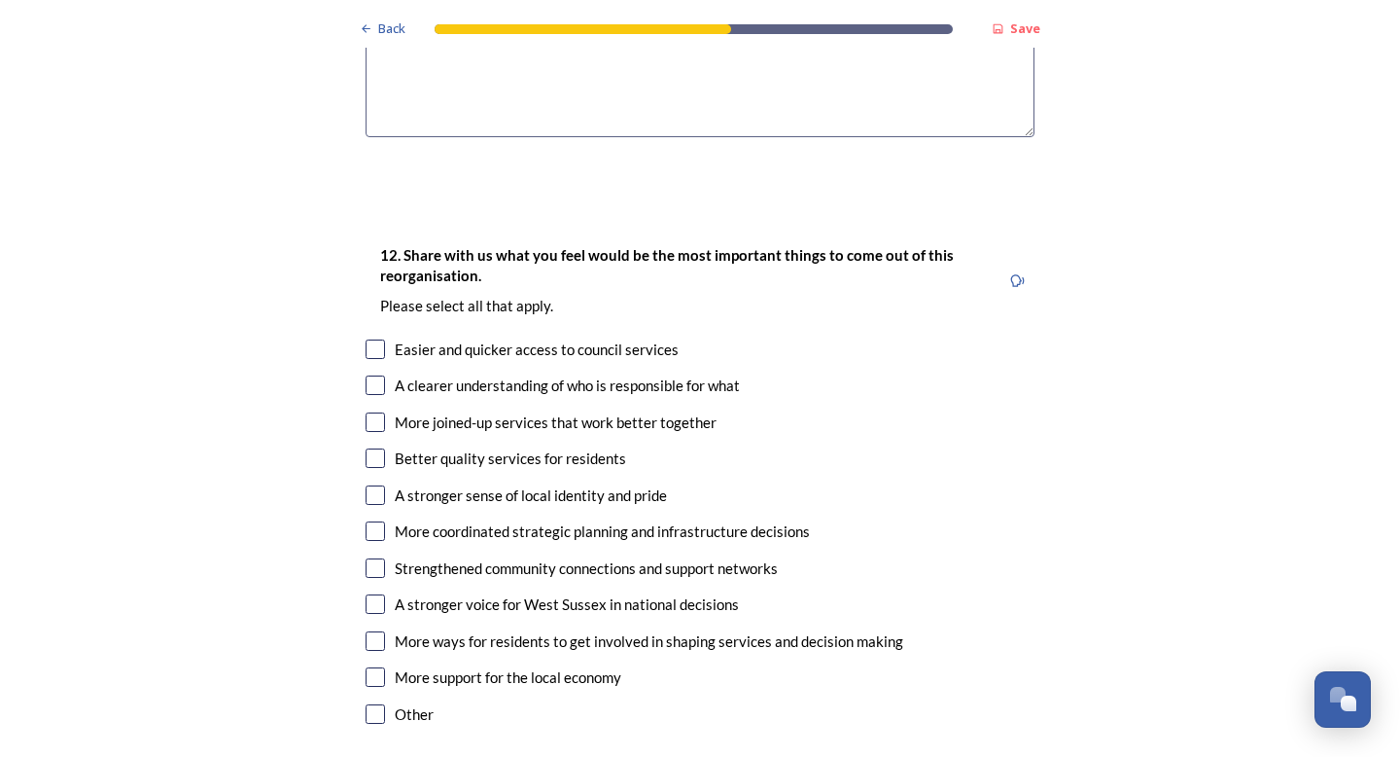
scroll to position [3135, 0]
type textarea "."
